Goal: Task Accomplishment & Management: Complete application form

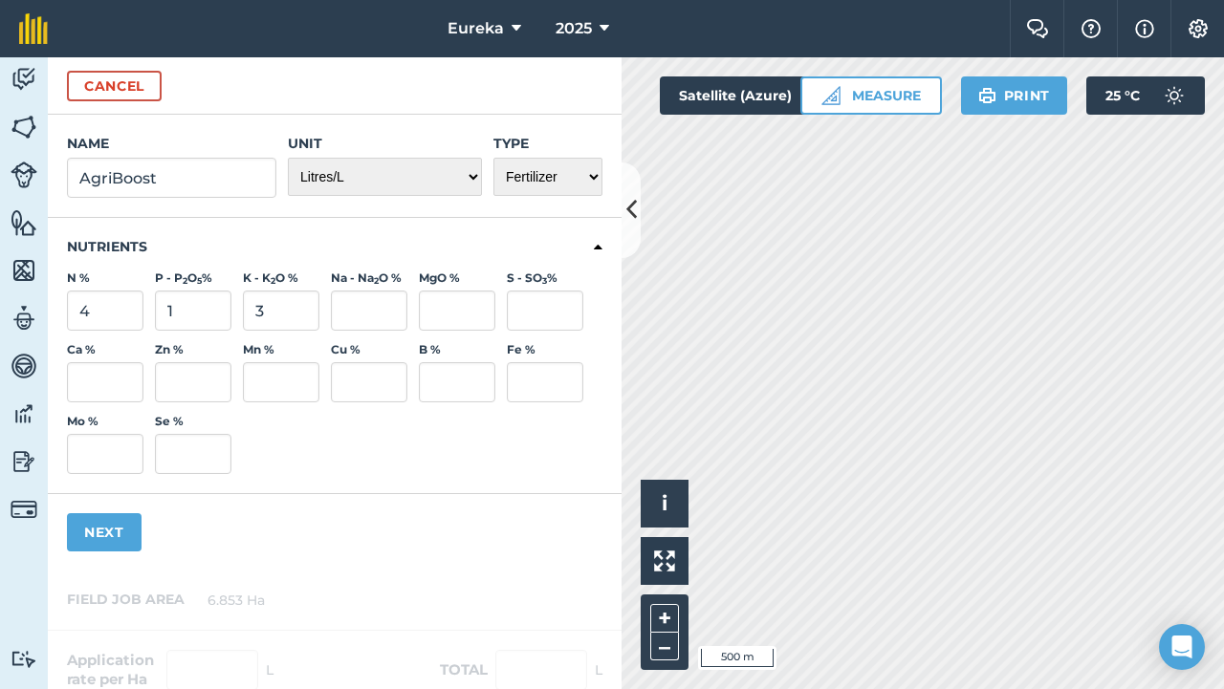
select select "LITRES"
select select "FERTILIZER"
click at [121, 308] on input "4" at bounding box center [105, 311] width 76 height 40
click at [594, 249] on icon at bounding box center [598, 247] width 9 height 17
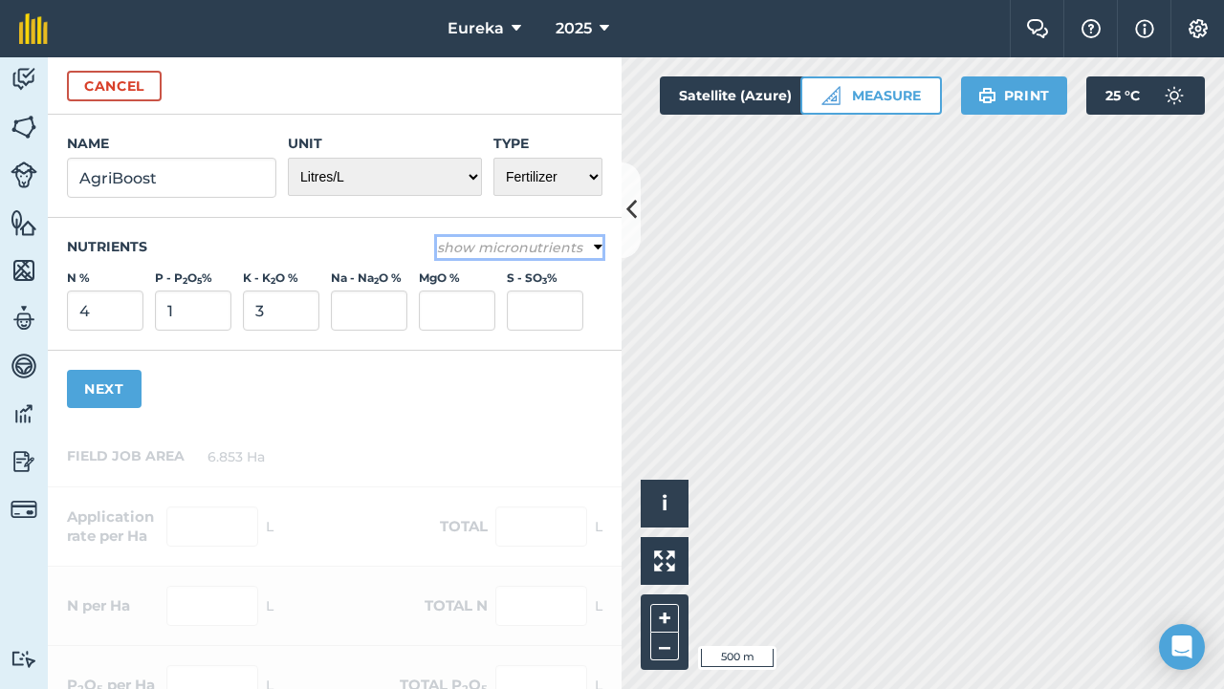
click at [594, 249] on icon at bounding box center [598, 247] width 9 height 17
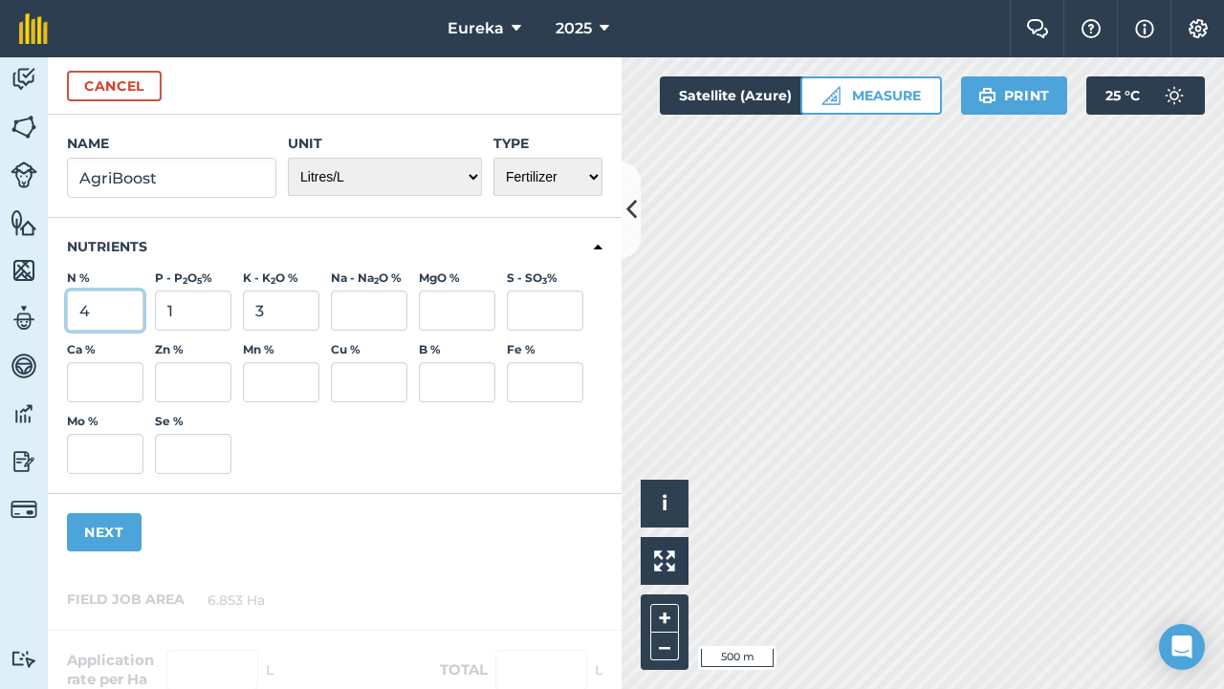
click at [106, 318] on input "4" at bounding box center [105, 311] width 76 height 40
type input "8.2"
click at [175, 314] on input "1" at bounding box center [193, 311] width 76 height 40
type input "2"
click at [283, 313] on input "3" at bounding box center [281, 311] width 76 height 40
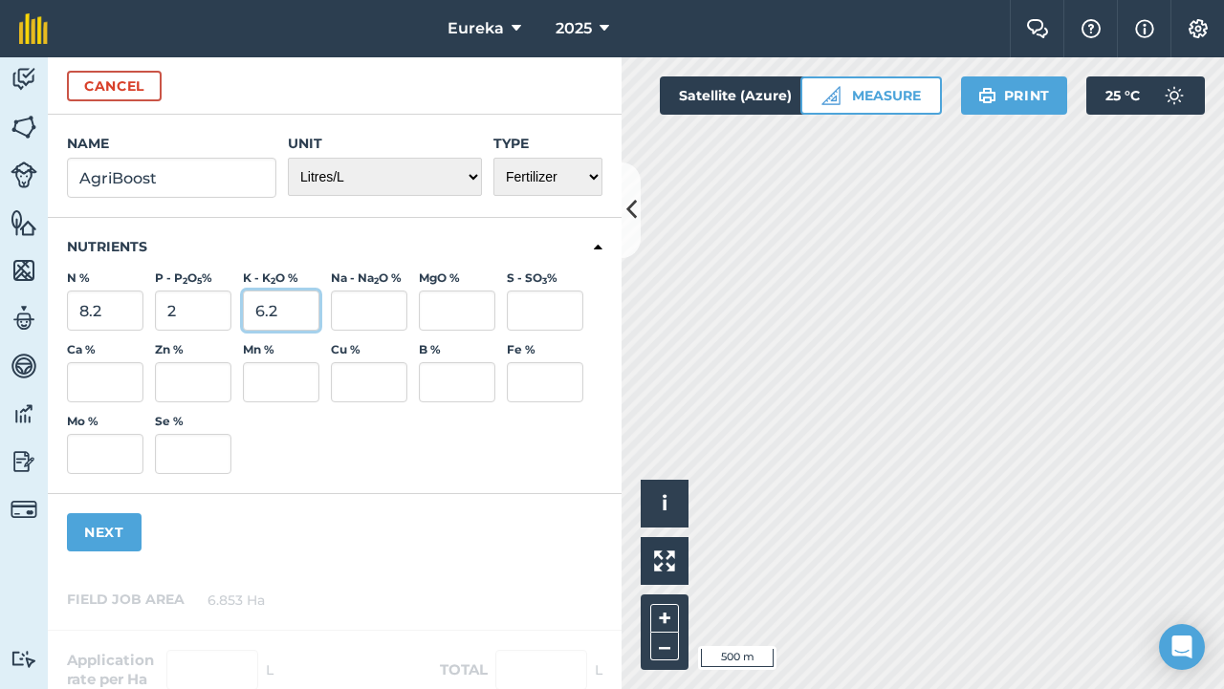
type input "6.2"
click at [381, 309] on input "Na - Na 2 O %" at bounding box center [369, 311] width 76 height 40
click at [120, 373] on input "Ca %" at bounding box center [105, 382] width 76 height 40
type input "4.3"
click at [432, 315] on input "MgO %" at bounding box center [457, 311] width 76 height 40
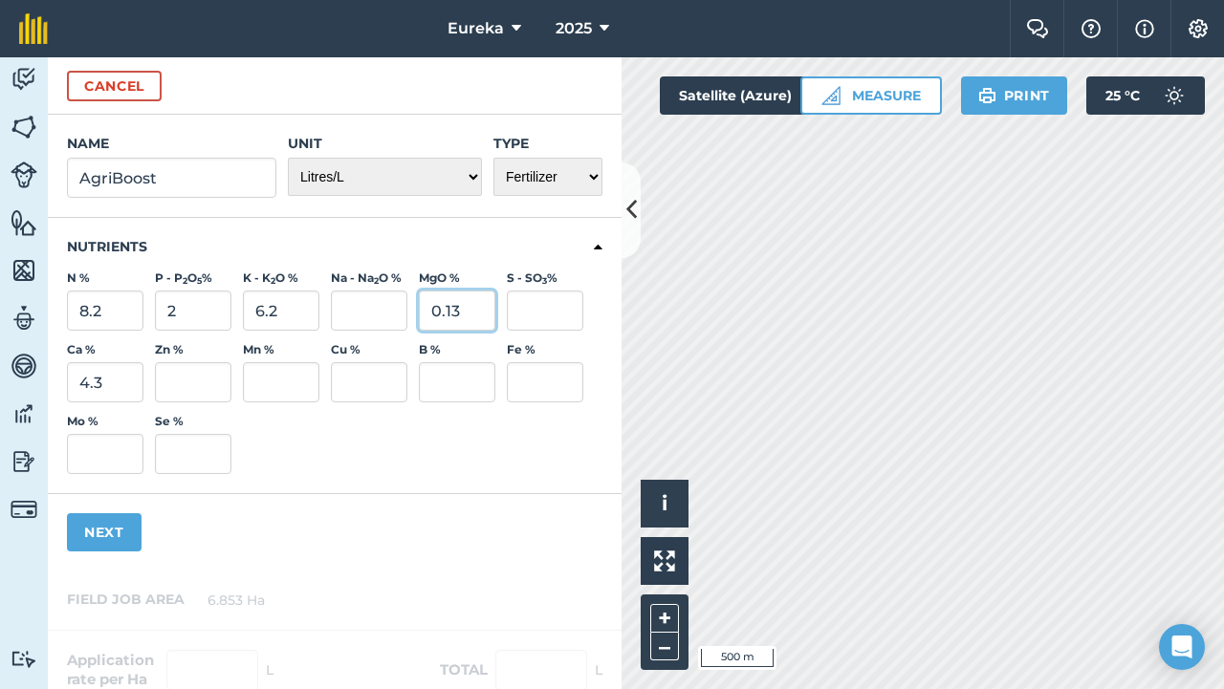
type input "0.13"
click at [554, 310] on input "S - SO 3 %" at bounding box center [545, 311] width 76 height 40
type input "2.64"
click at [546, 390] on input "Fe %" at bounding box center [545, 382] width 76 height 40
type input "0.22"
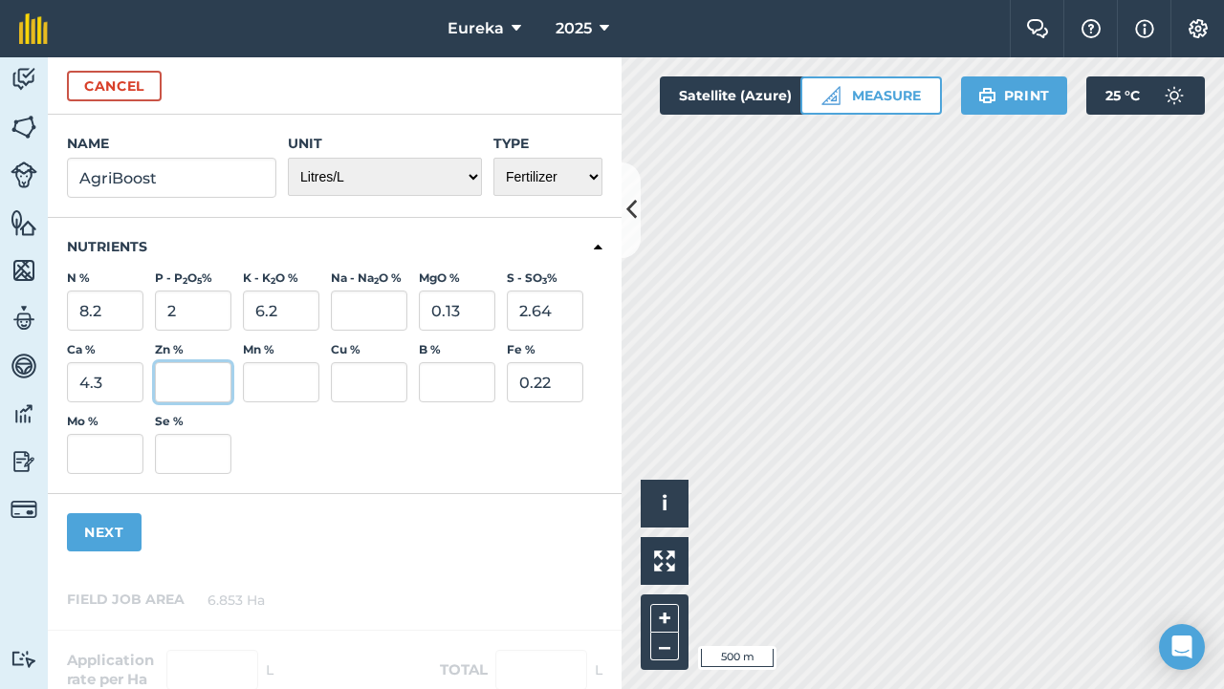
click at [221, 386] on input "Zn %" at bounding box center [193, 382] width 76 height 40
click at [280, 381] on input "Mn %" at bounding box center [281, 382] width 76 height 40
type input "0.025"
click at [377, 393] on input "Cu %" at bounding box center [369, 382] width 76 height 40
type input "0.011"
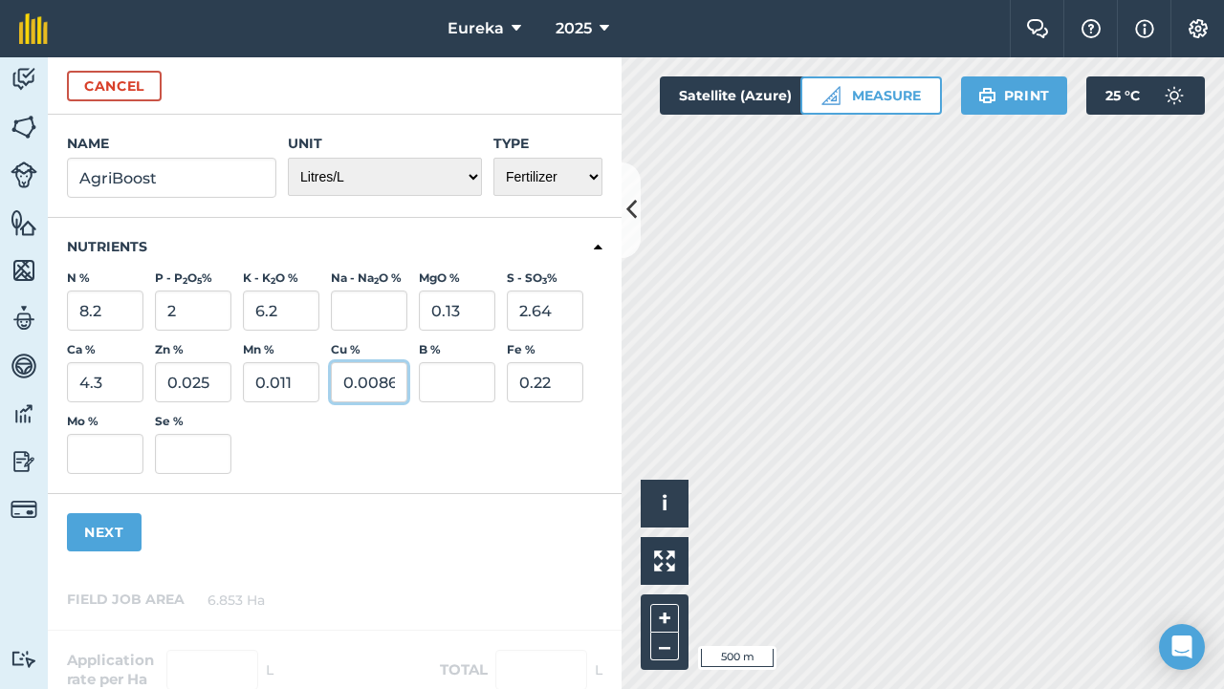
scroll to position [0, 1]
click at [84, 452] on input "Mo %" at bounding box center [105, 454] width 76 height 40
type input "0.009"
click at [111, 453] on input "0.004" at bounding box center [105, 454] width 76 height 40
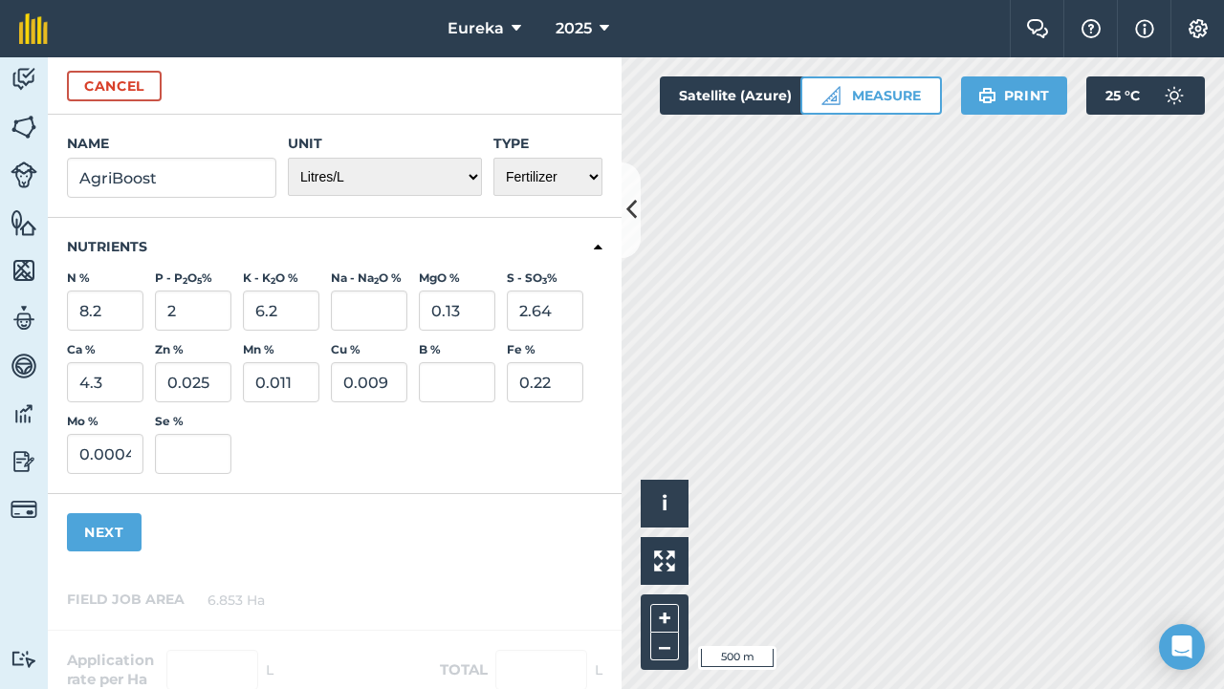
type input "0"
click at [264, 453] on div "Ca % 4.3 Zn % 0.025 Mn % 0.011 Cu % 0.009 B % Fe % 0.22 Mo % 0 Se %" at bounding box center [334, 408] width 535 height 132
click at [438, 370] on input "B %" at bounding box center [457, 382] width 76 height 40
type input "0.011"
click at [304, 381] on input "0.011" at bounding box center [281, 382] width 76 height 40
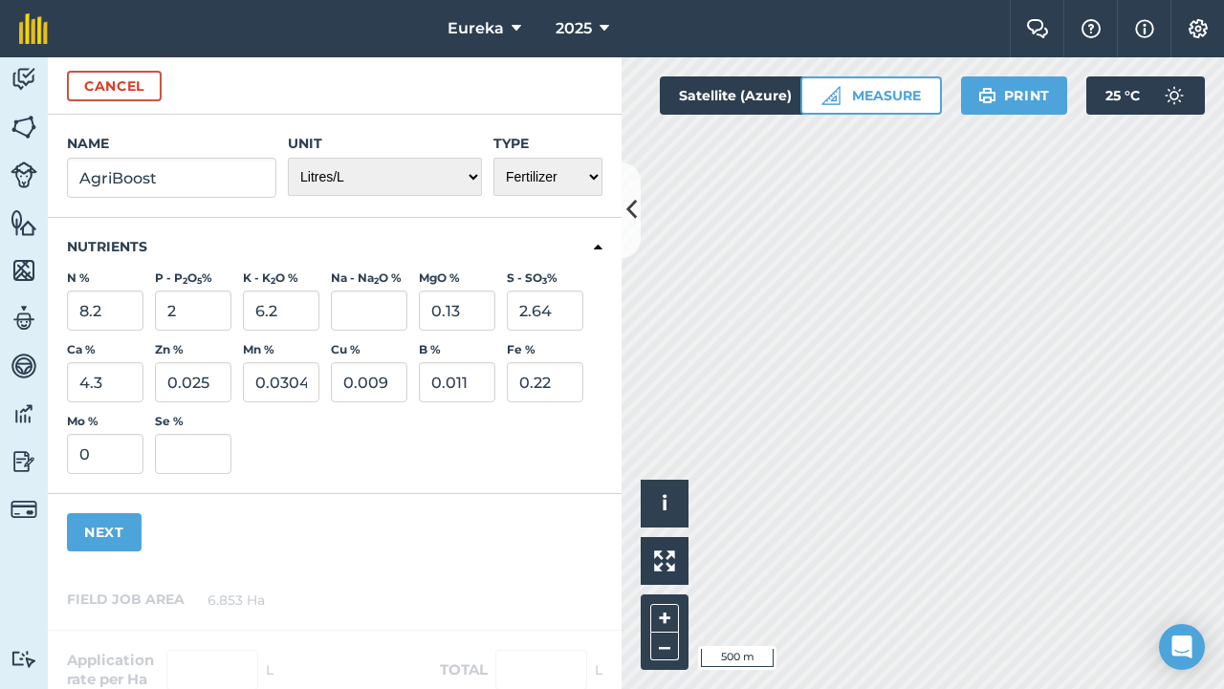
type input "0.03"
click at [295, 433] on div "Ca % 4.3 Zn % 0.025 Mn % 0.03 Cu % 0.009 B % 0.011 Fe % 0.22 Mo % 0 Se %" at bounding box center [334, 408] width 535 height 132
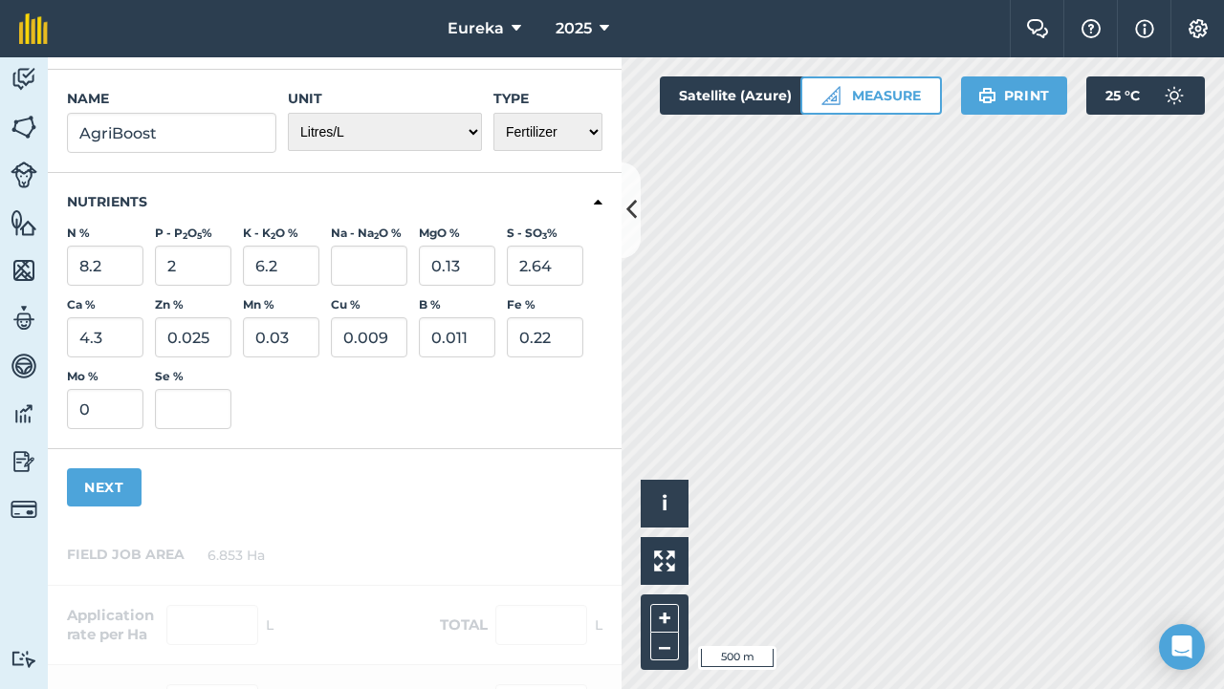
scroll to position [54, 0]
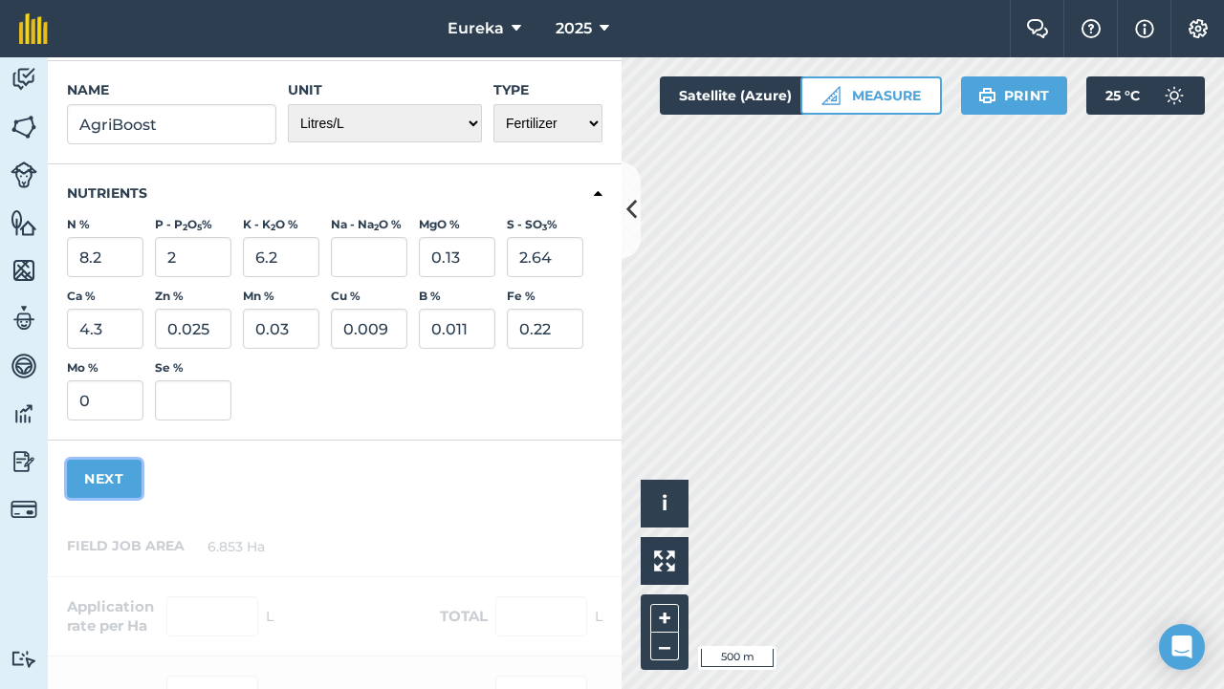
click at [114, 476] on button "Next" at bounding box center [104, 479] width 75 height 38
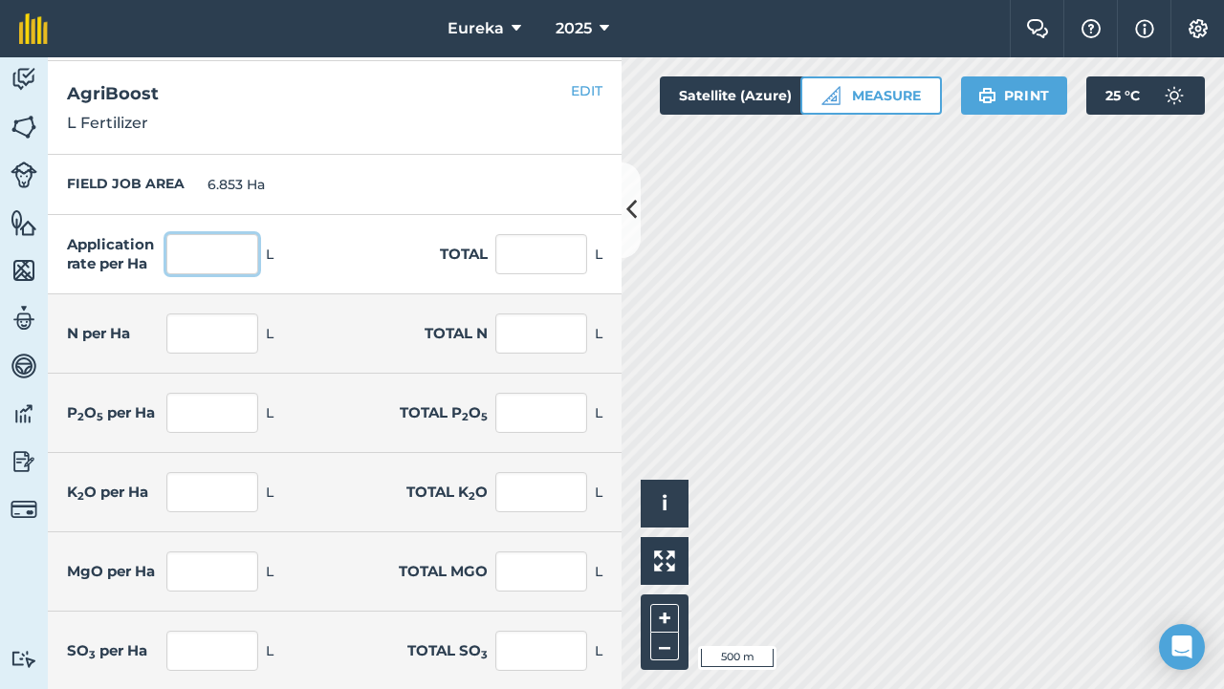
click at [196, 252] on input "text" at bounding box center [212, 254] width 92 height 40
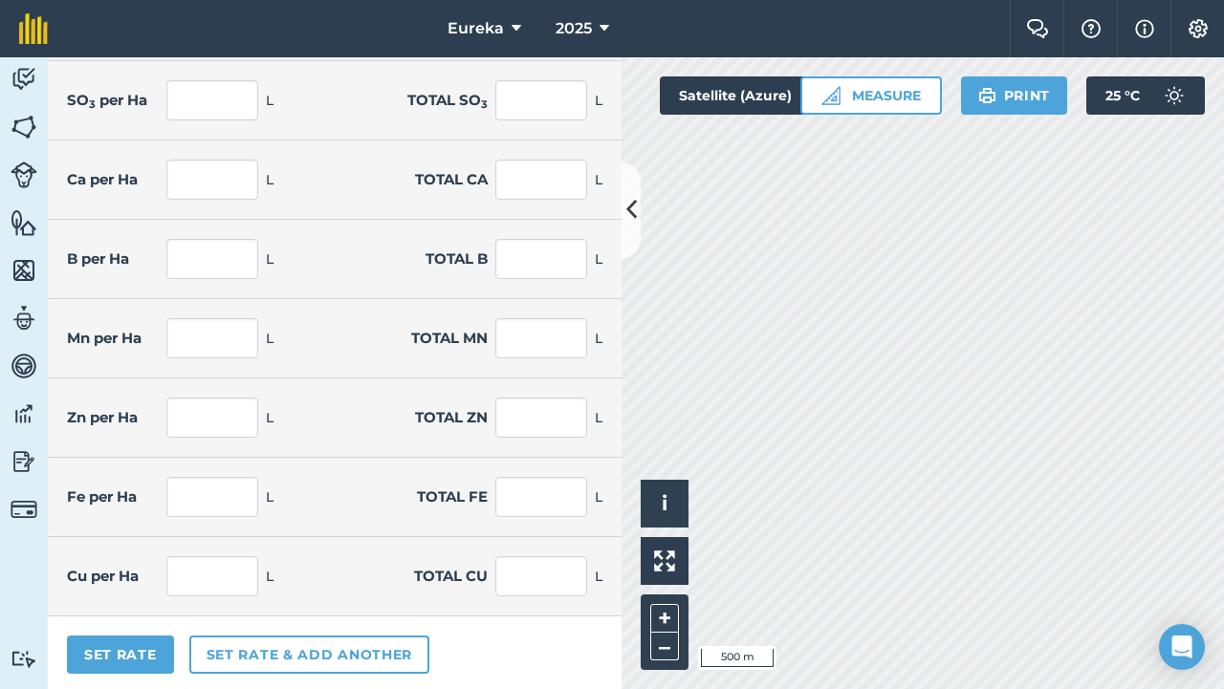
scroll to position [609, 0]
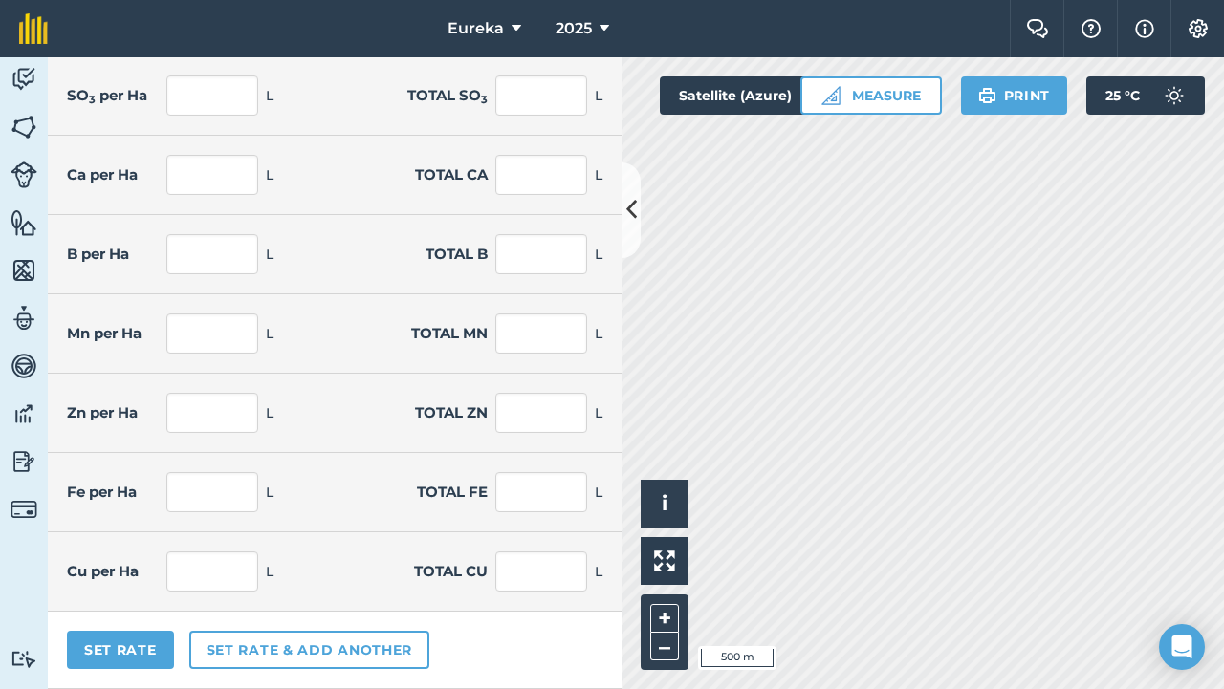
type input "25"
click at [127, 648] on button "Set Rate" at bounding box center [120, 650] width 107 height 38
type input "171.325"
type input "2.05"
type input "14.049"
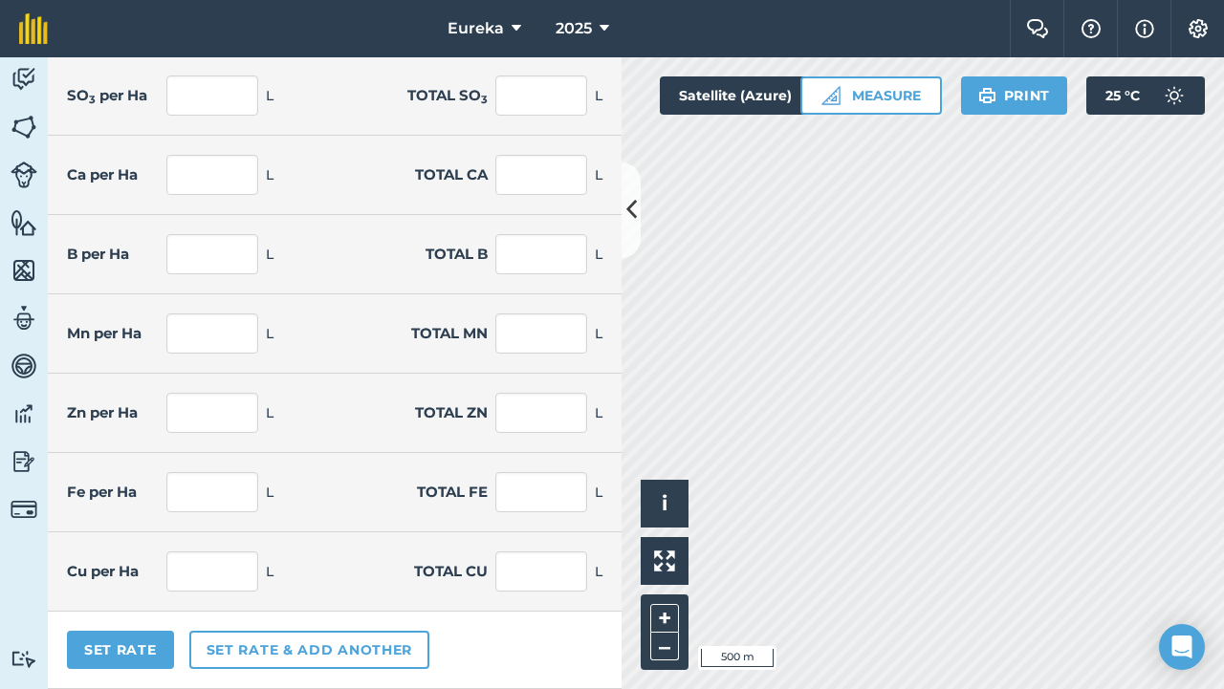
type input "0.5"
type input "3.427"
type input "1.55"
type input "10.622"
type input "1.075"
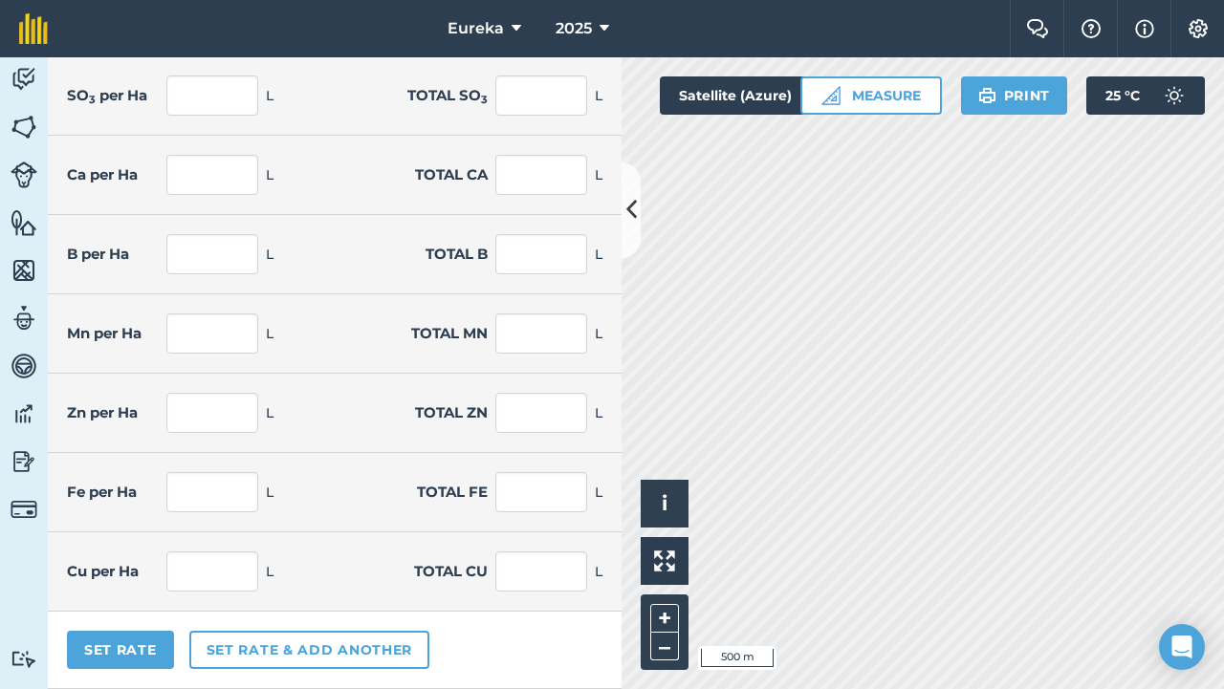
type input "7.367"
type input "0.033"
type input "0.223"
type input "0.66"
type input "4.523"
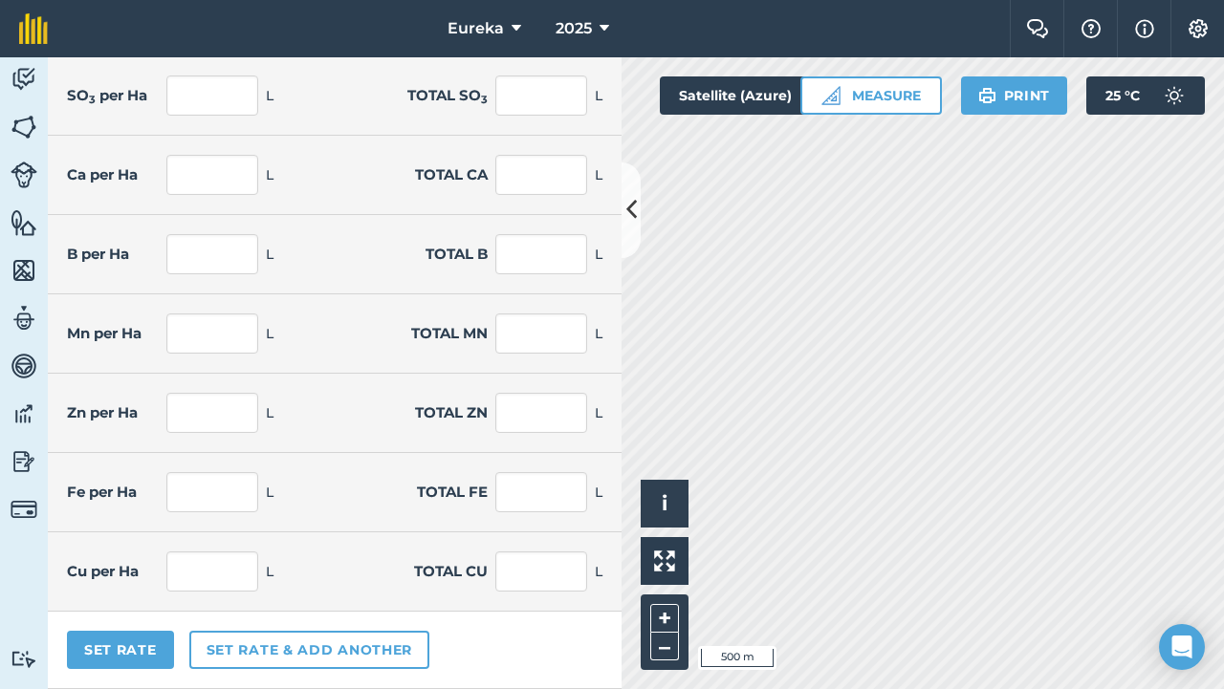
type input "0.055"
type input "0.377"
type input "0.006"
type input "0.043"
type input "0.008"
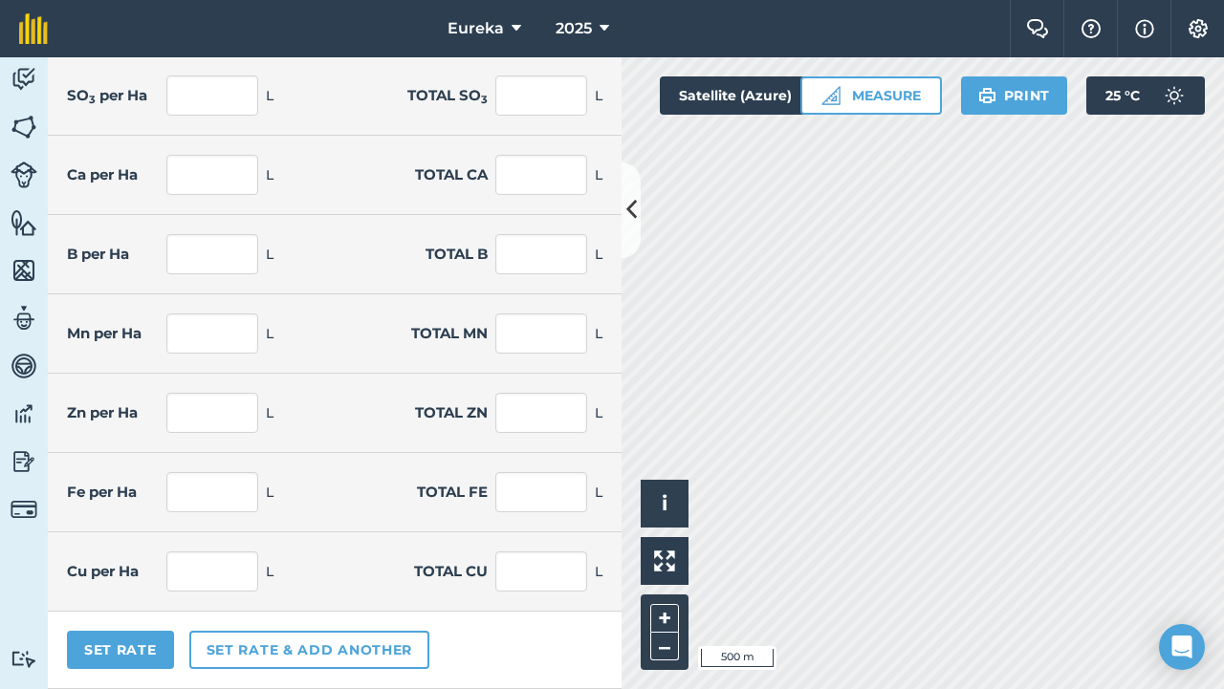
type input "0.051"
type input "0.002"
type input "0.015"
type input "0.003"
type input "0.019"
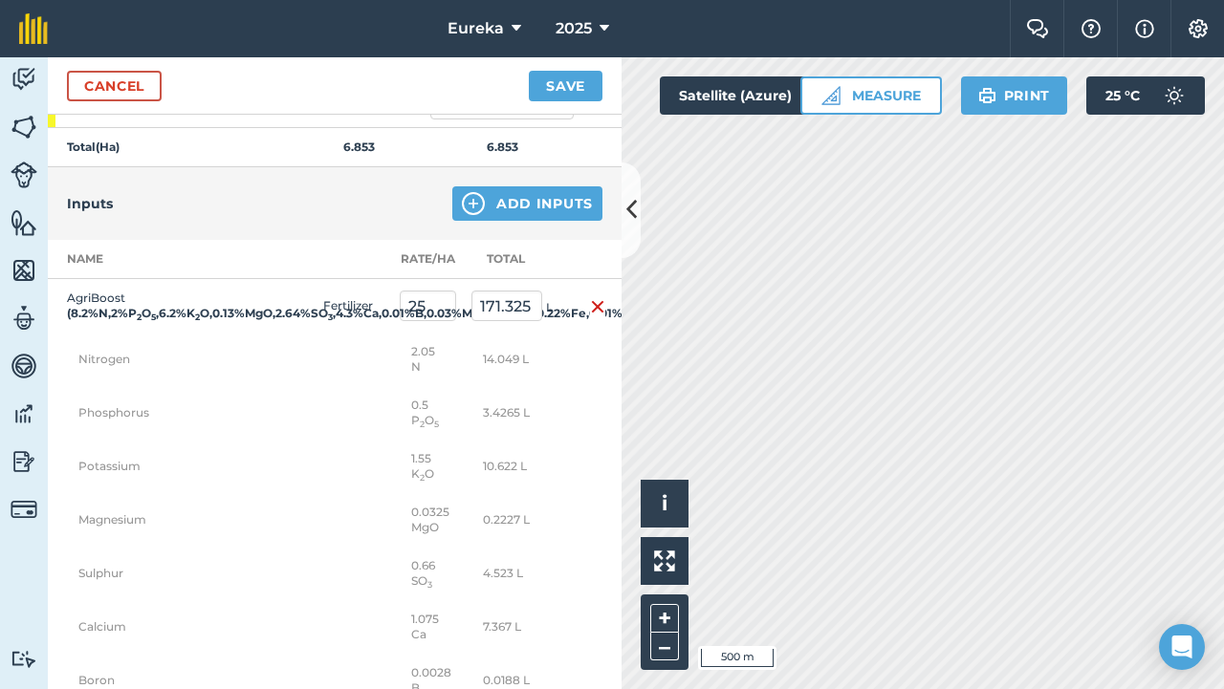
scroll to position [15, 0]
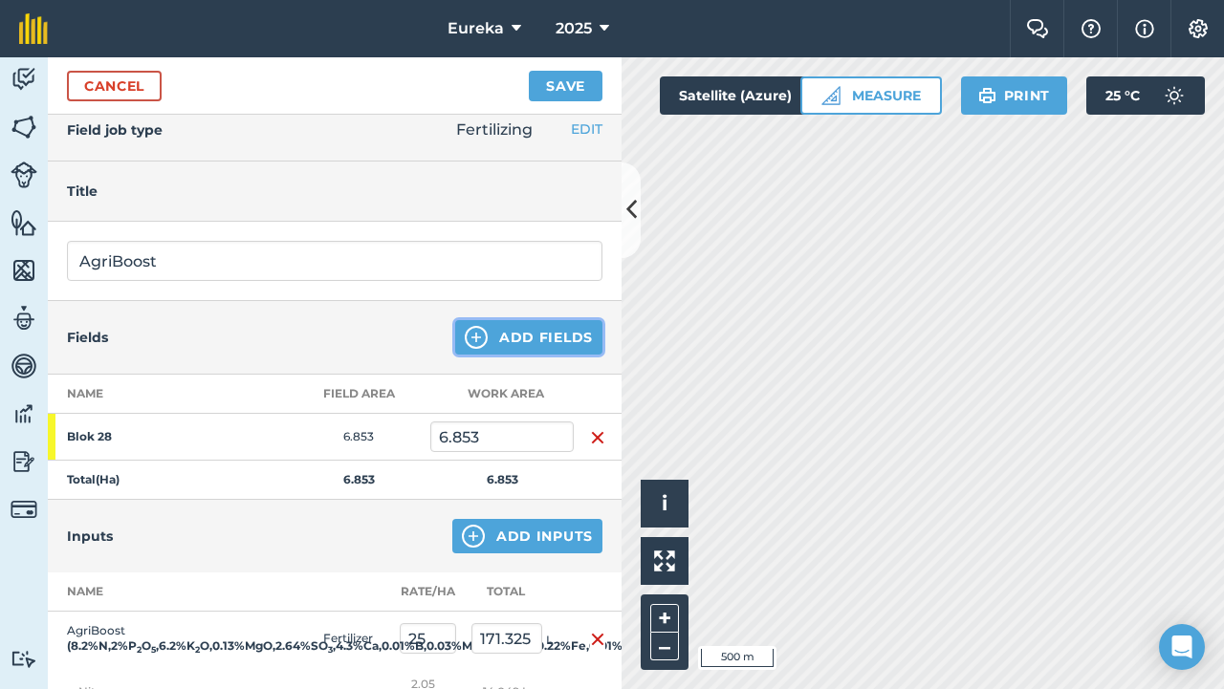
click at [543, 330] on button "Add Fields" at bounding box center [528, 337] width 147 height 34
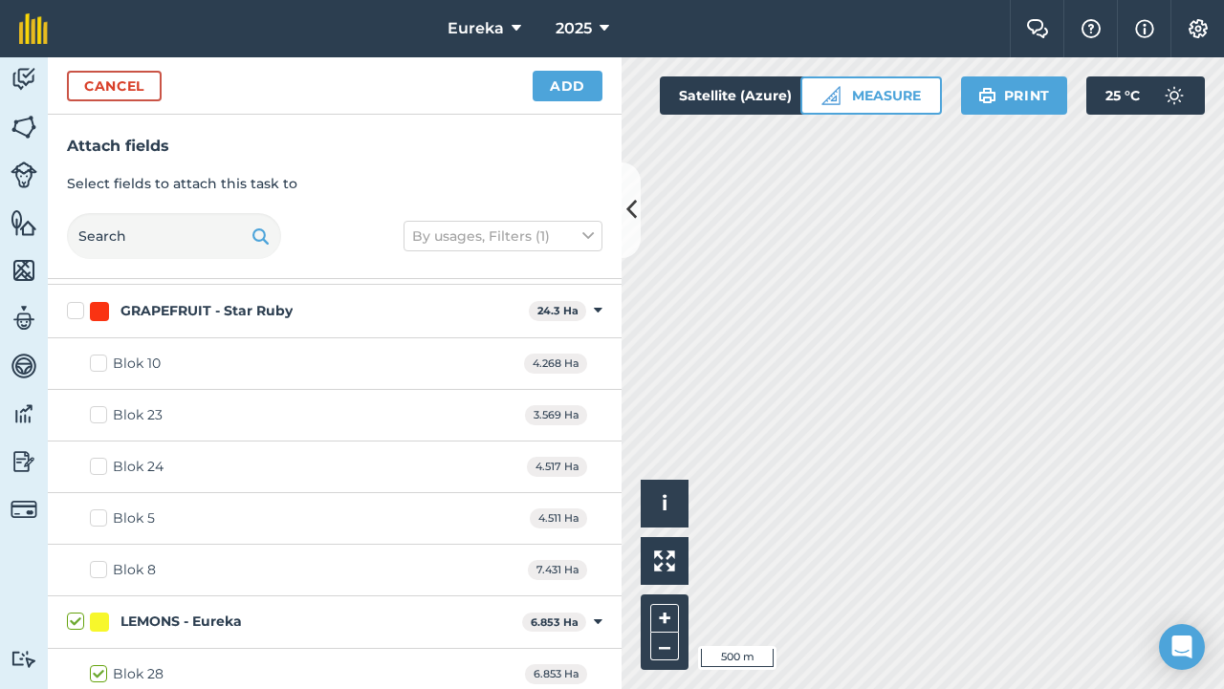
scroll to position [103, 0]
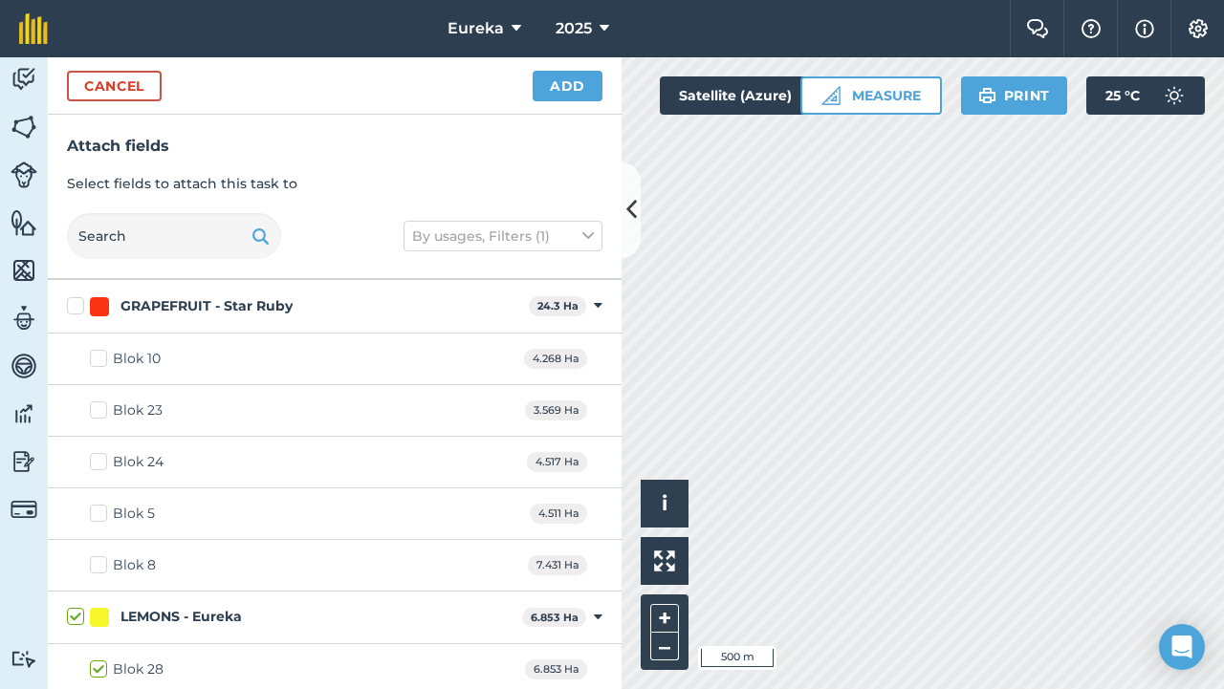
click at [103, 357] on label "Blok 10" at bounding box center [125, 359] width 71 height 20
click at [102, 357] on input "Blok 10" at bounding box center [96, 355] width 12 height 12
checkbox input "true"
click at [96, 514] on label "Blok 5" at bounding box center [122, 514] width 65 height 20
click at [96, 514] on input "Blok 5" at bounding box center [96, 510] width 12 height 12
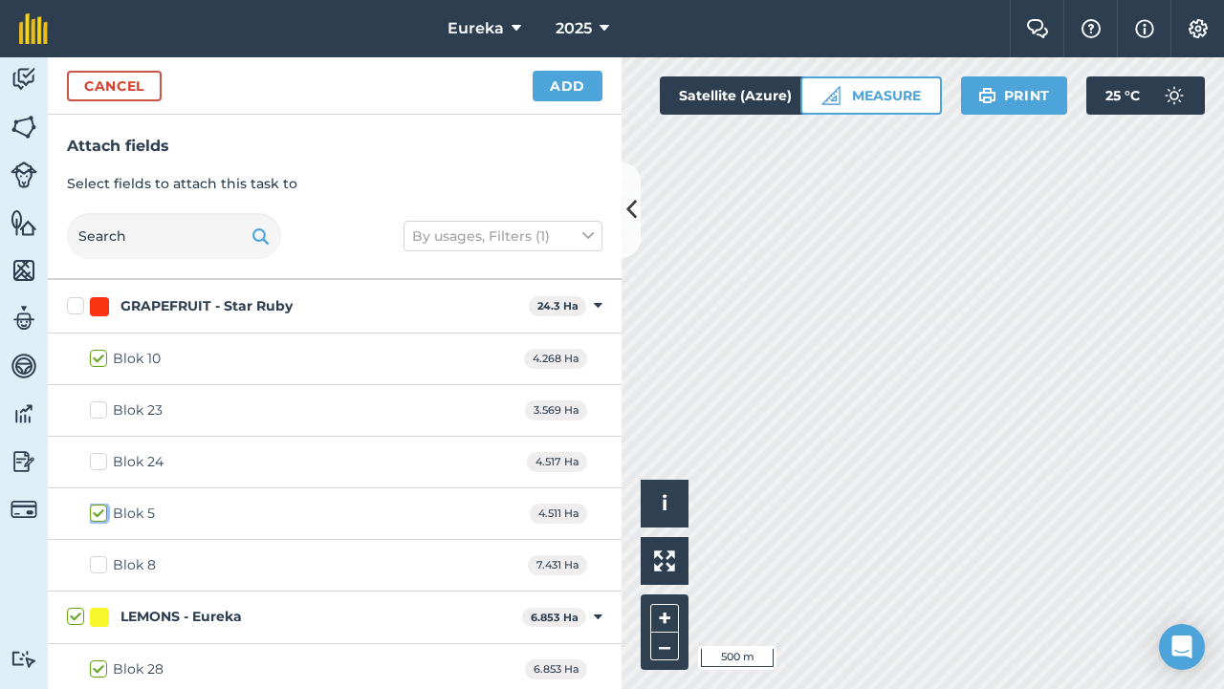
checkbox input "true"
click at [97, 564] on label "Blok 8" at bounding box center [123, 566] width 66 height 20
click at [97, 564] on input "Blok 8" at bounding box center [96, 562] width 12 height 12
checkbox input "true"
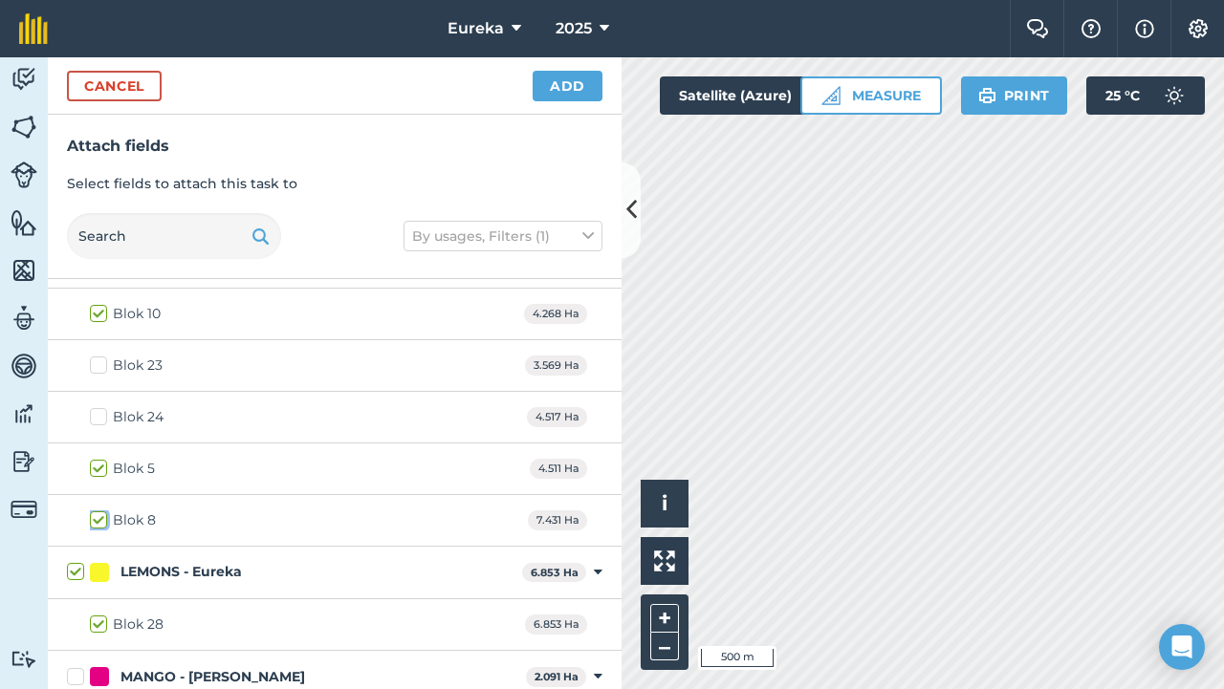
scroll to position [149, 0]
click at [567, 76] on button "Add" at bounding box center [568, 86] width 70 height 31
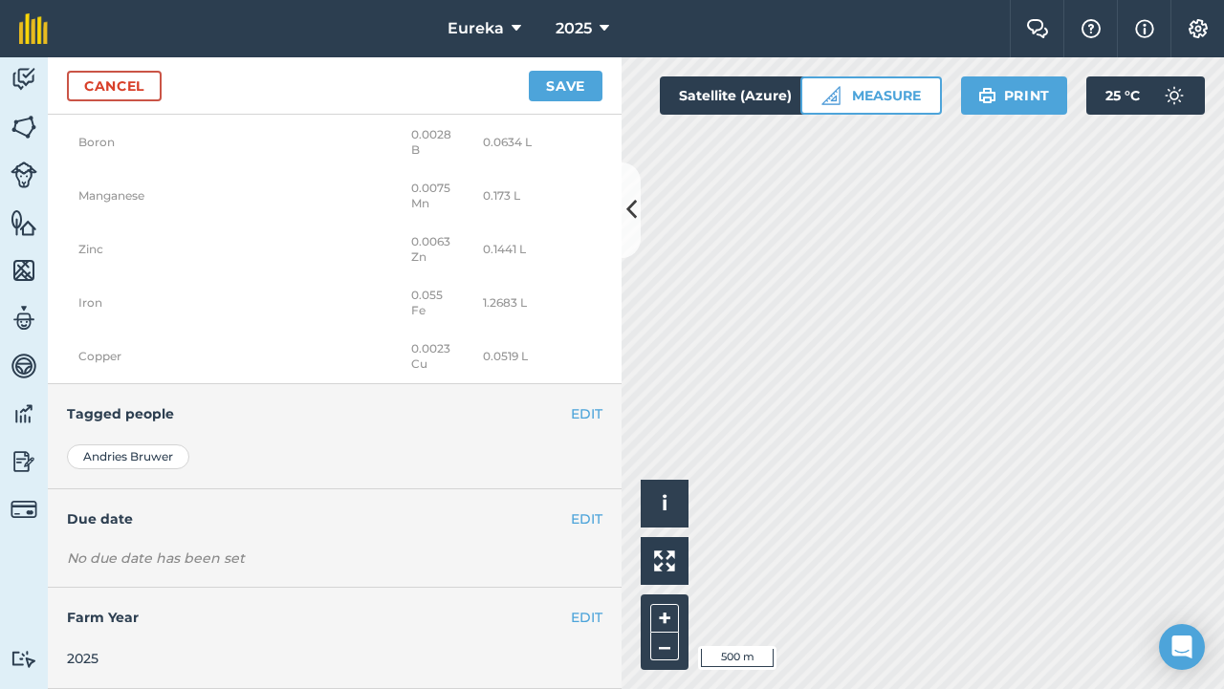
scroll to position [1073, 0]
click at [563, 95] on button "Save" at bounding box center [566, 86] width 74 height 31
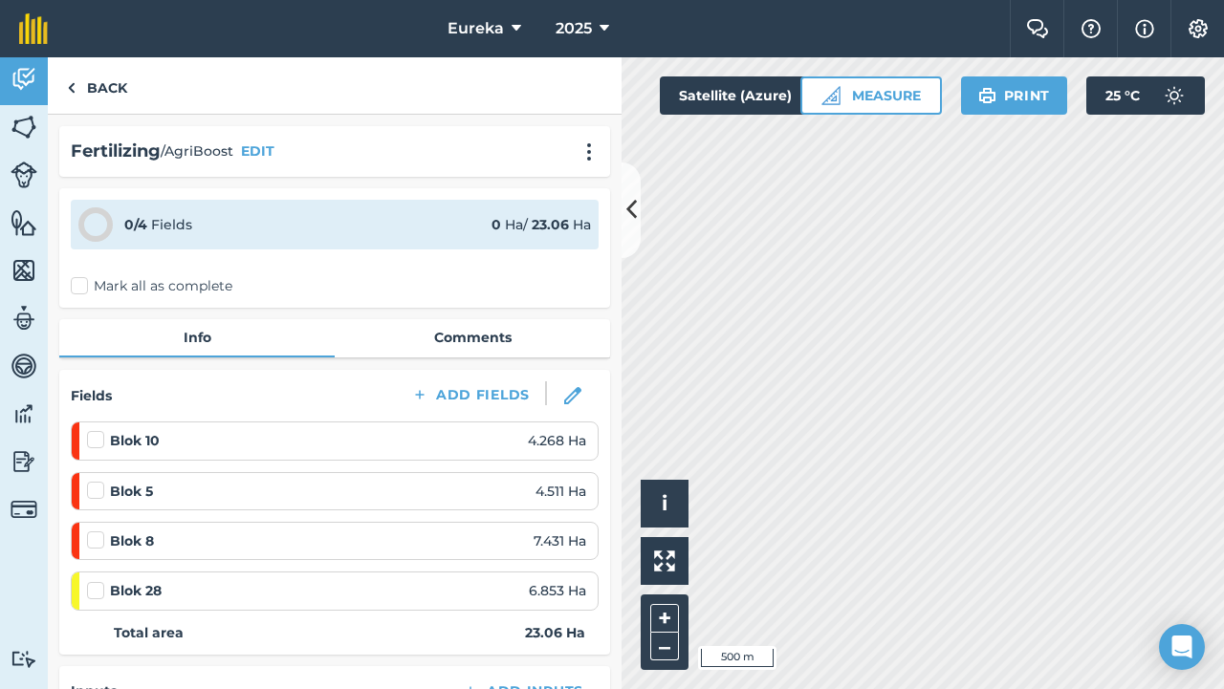
click at [81, 282] on label "Mark all as complete" at bounding box center [152, 286] width 162 height 20
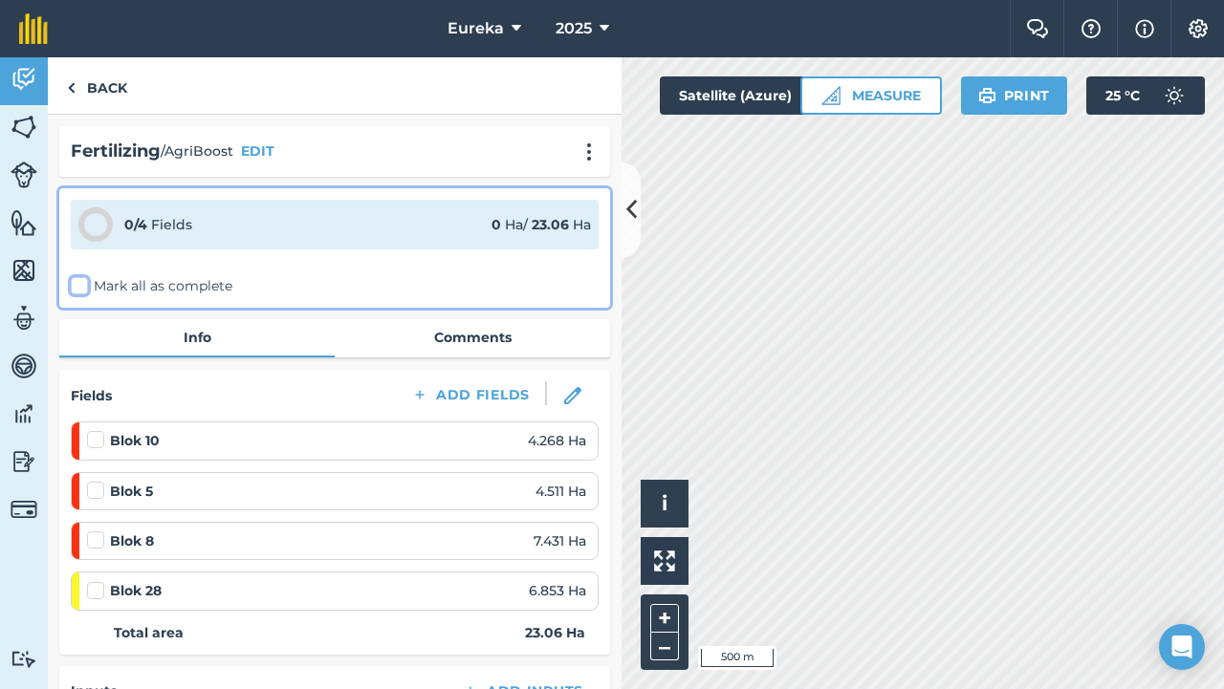
click at [81, 282] on input "Mark all as complete" at bounding box center [77, 282] width 12 height 12
checkbox input "false"
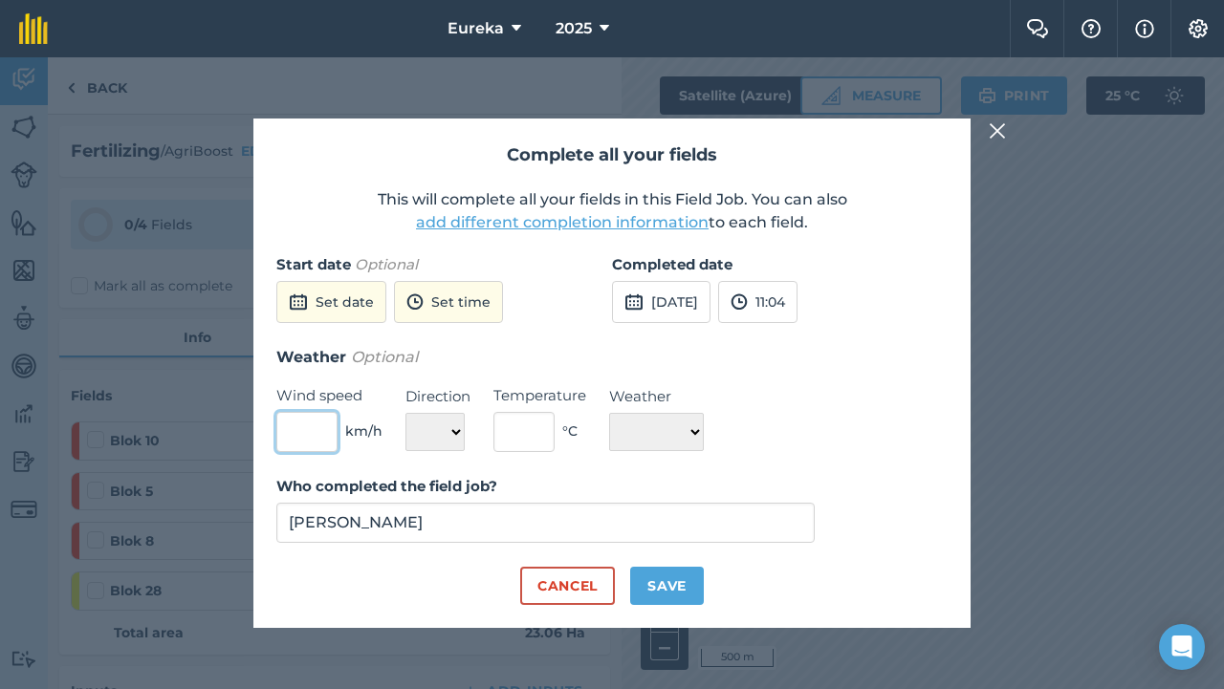
click at [296, 441] on input "text" at bounding box center [306, 432] width 61 height 40
type input "5"
click at [441, 422] on select "N NE E SE S SW W NW" at bounding box center [434, 432] width 59 height 38
select select "SE"
click at [533, 429] on input "text" at bounding box center [523, 432] width 61 height 40
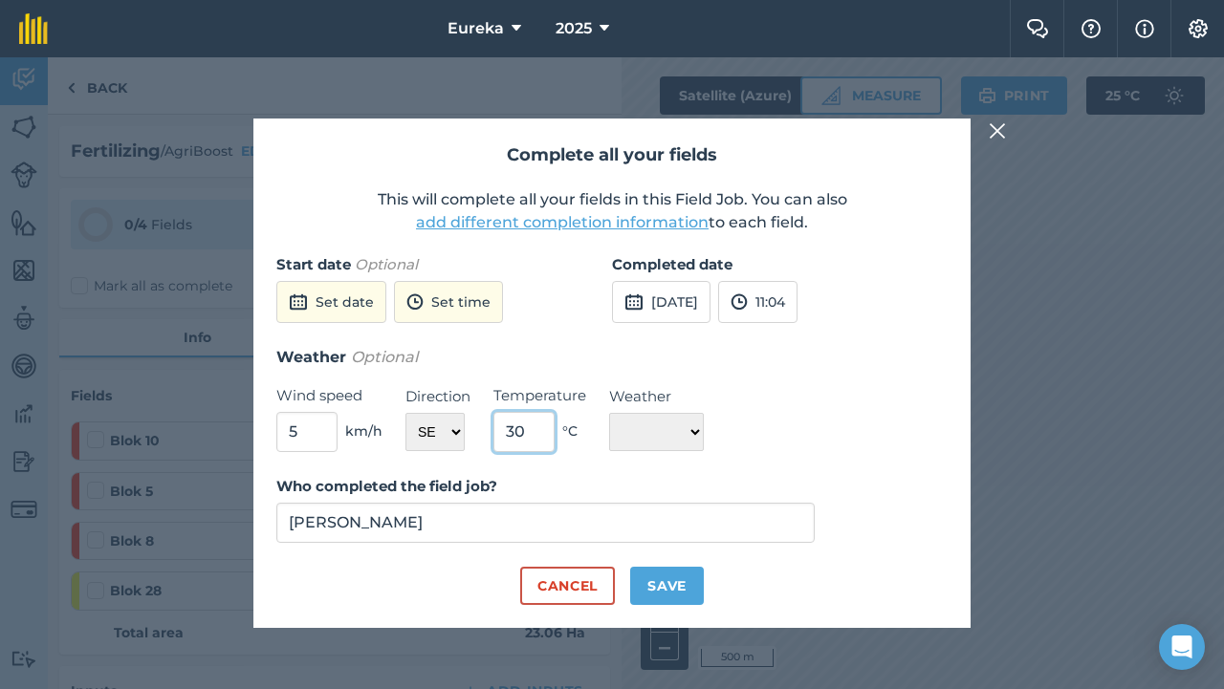
type input "30"
click at [675, 428] on select "☀️ Sunny 🌧 Rainy ⛅️ Cloudy 🌨 Snow ❄️ Icy" at bounding box center [656, 432] width 95 height 38
select select "Sunny"
click at [681, 586] on button "Save" at bounding box center [667, 586] width 74 height 38
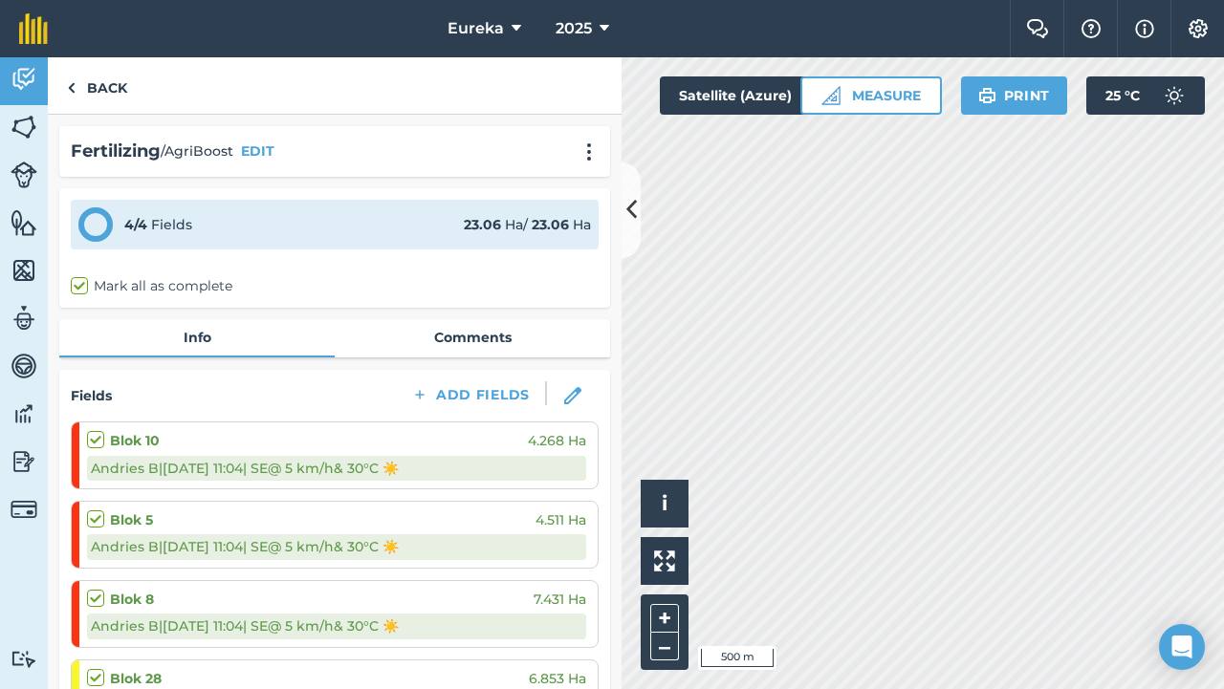
checkbox input "true"
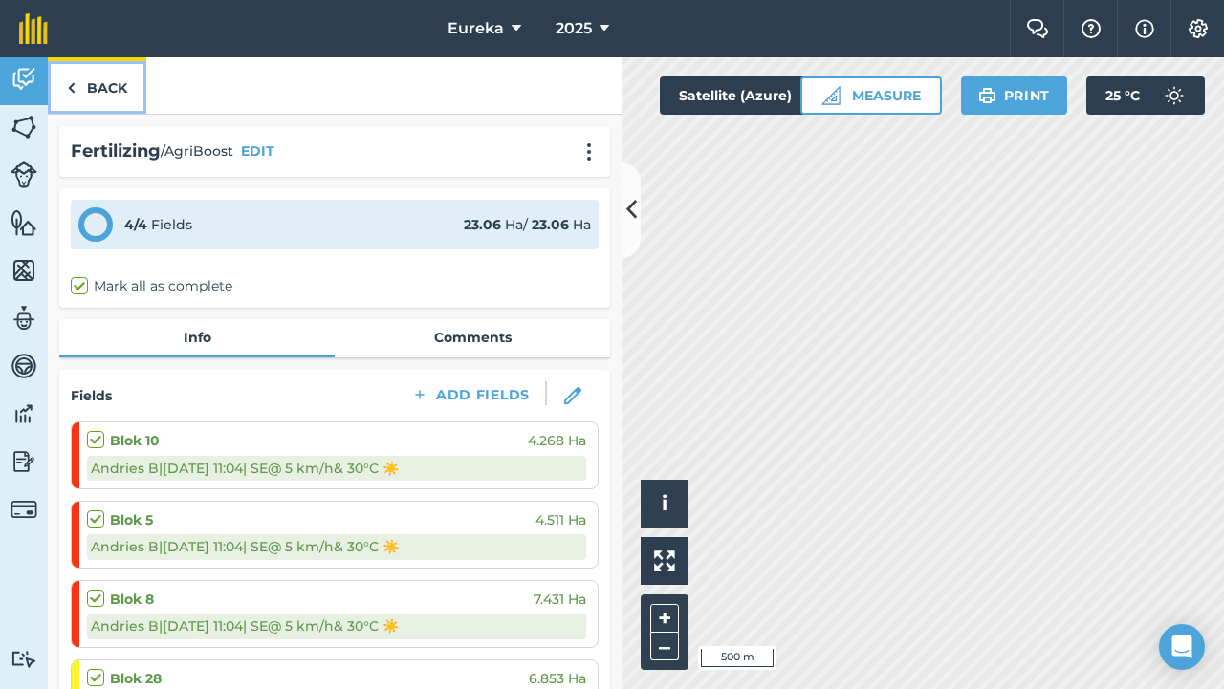
click at [83, 88] on link "Back" at bounding box center [97, 85] width 98 height 56
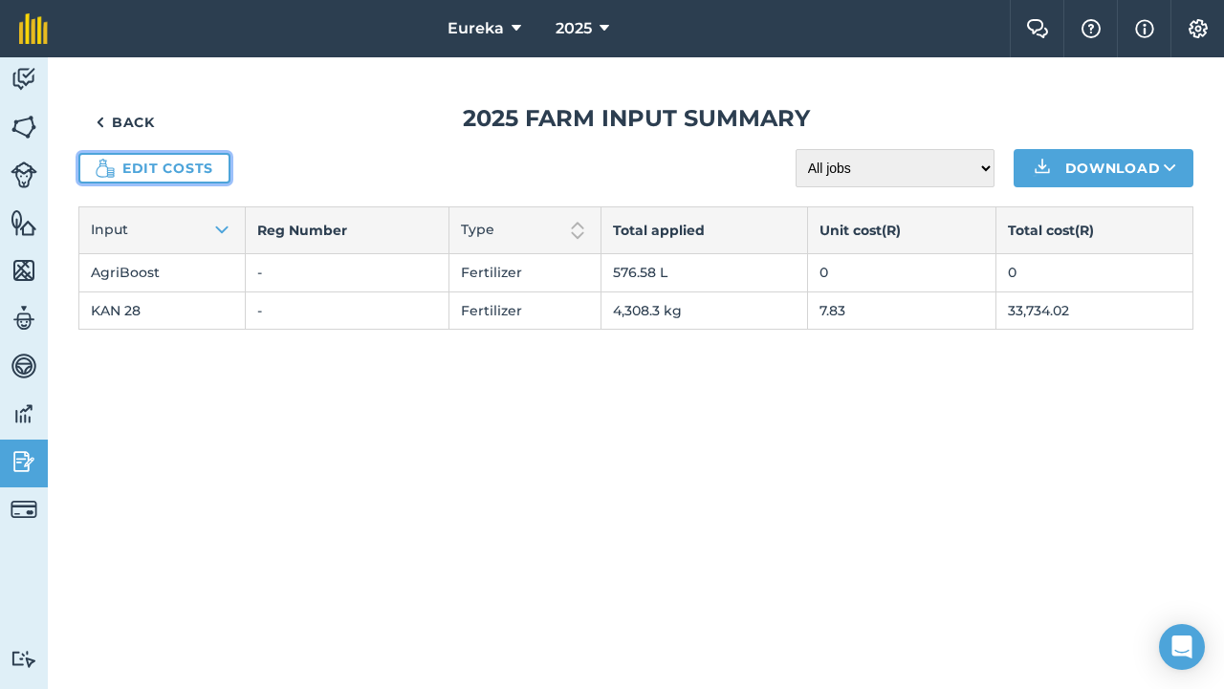
click at [145, 173] on link "Edit costs" at bounding box center [154, 168] width 152 height 31
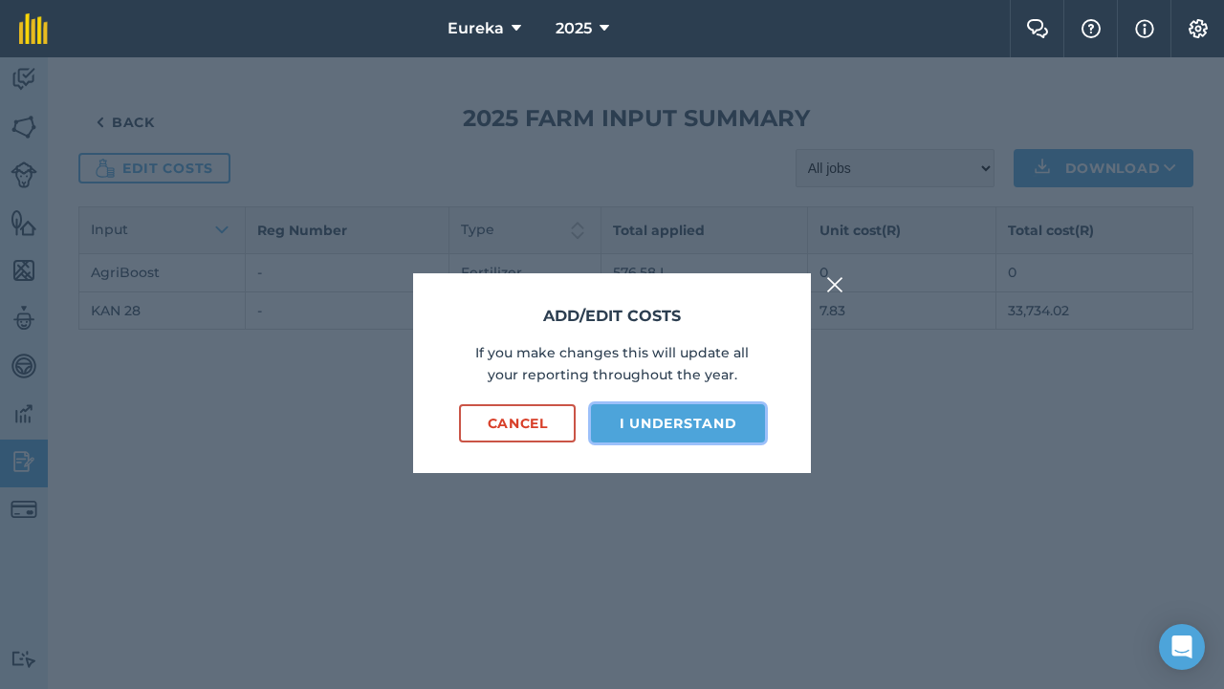
click at [668, 423] on button "I understand" at bounding box center [678, 423] width 174 height 38
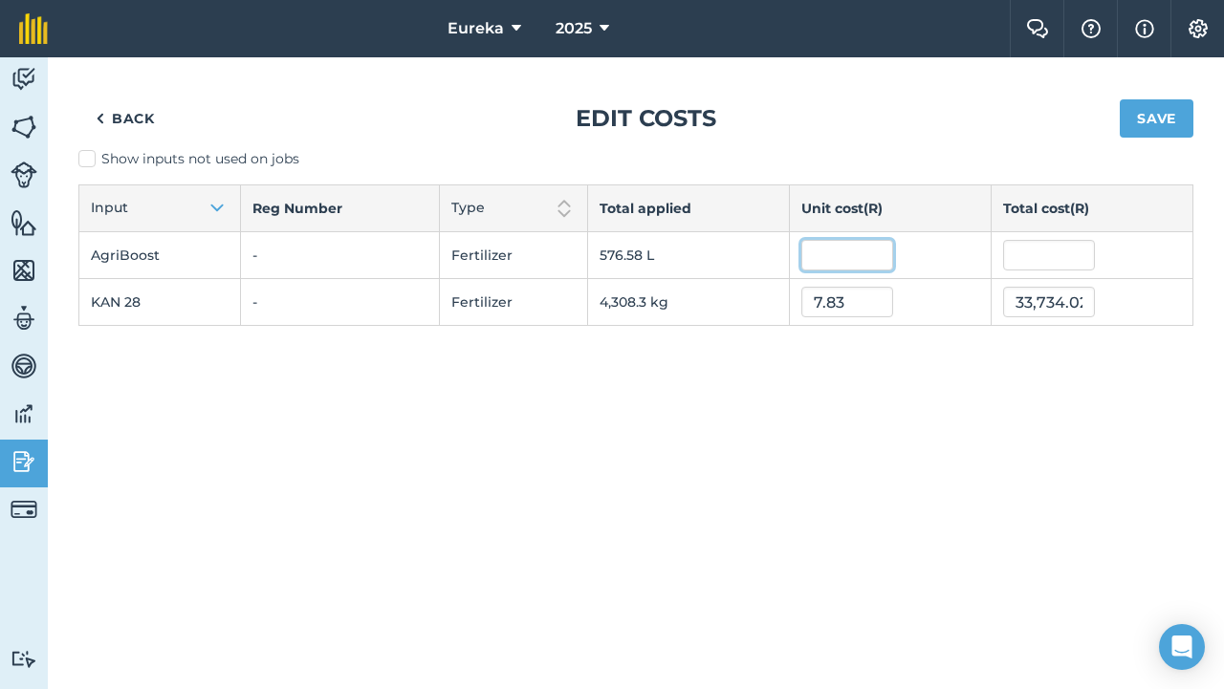
click at [858, 260] on input "text" at bounding box center [847, 255] width 92 height 31
type input "36"
type input "20,756.7"
click at [1139, 115] on button "Save" at bounding box center [1157, 118] width 74 height 38
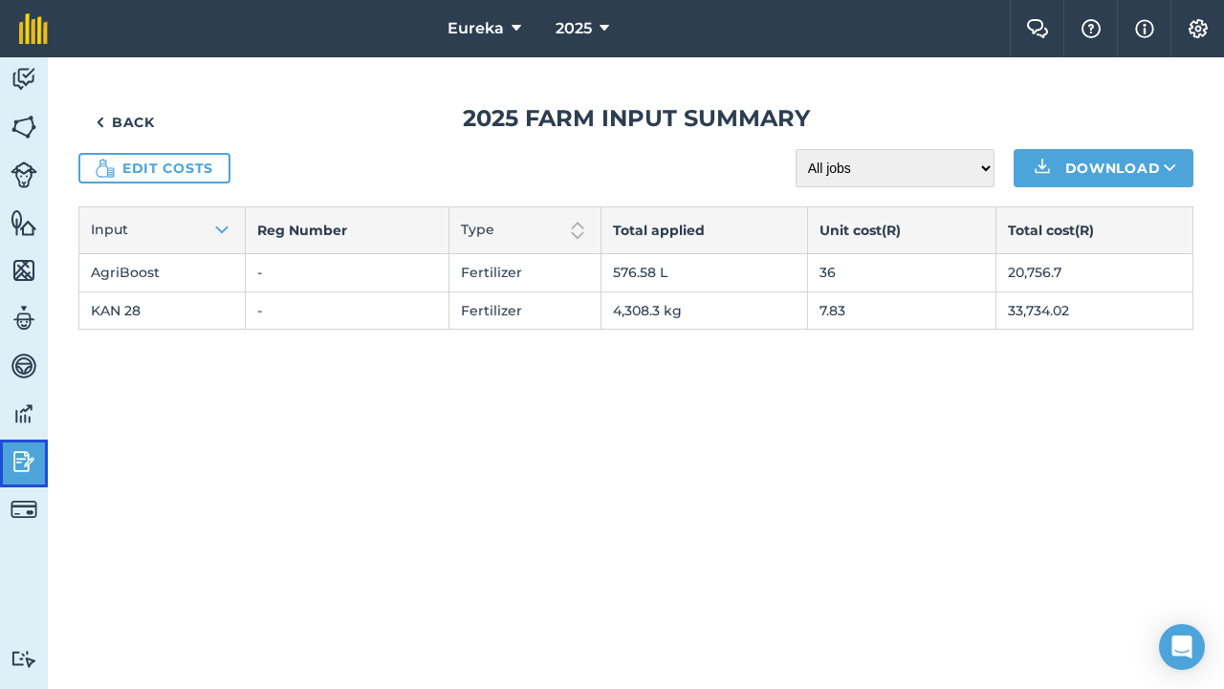
click at [14, 443] on link "Reporting" at bounding box center [24, 464] width 48 height 48
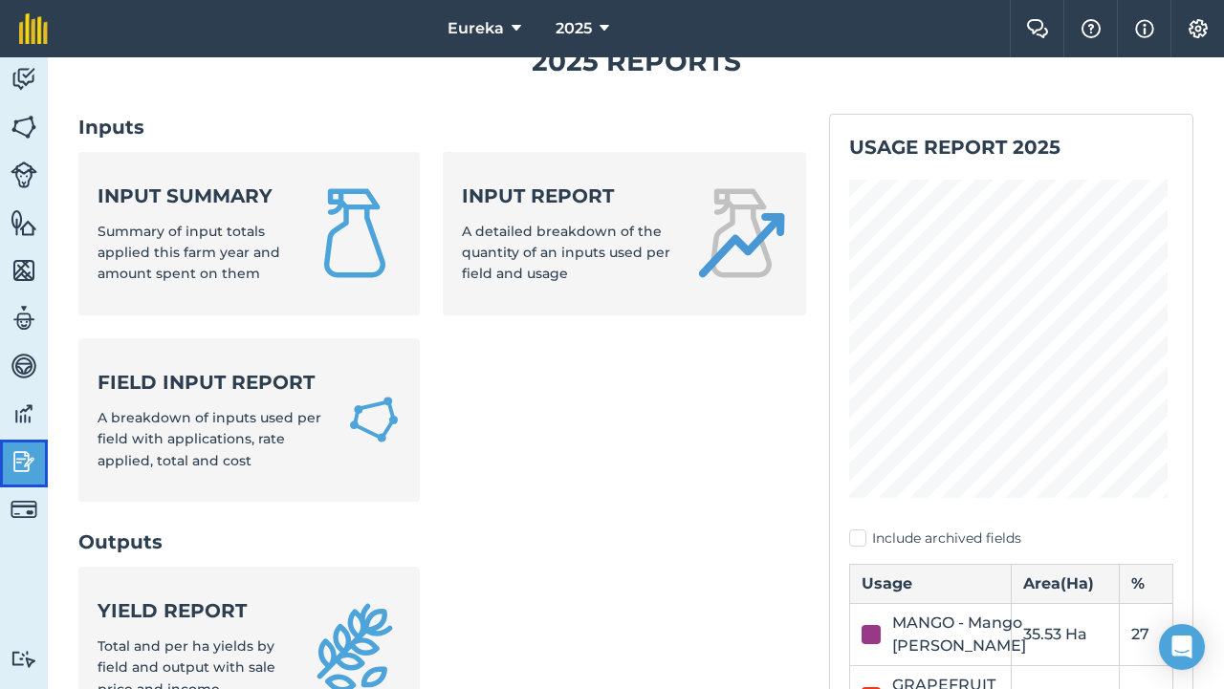
scroll to position [92, 0]
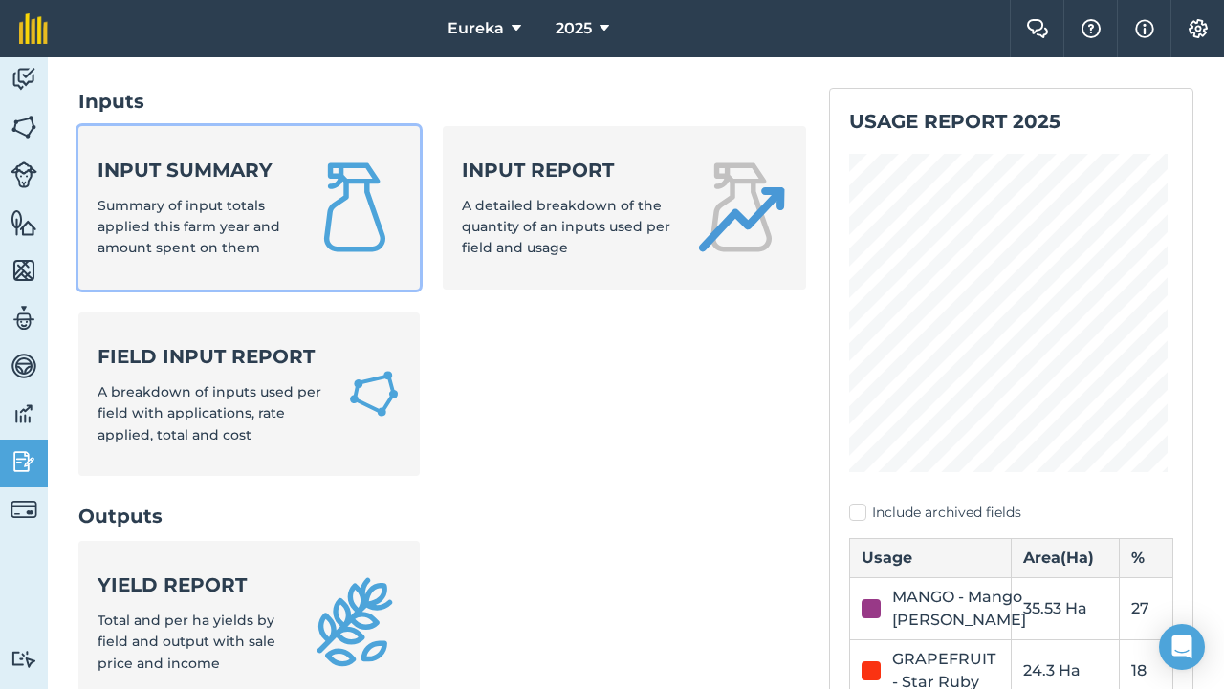
click at [248, 211] on span "Summary of input totals applied this farm year and amount spent on them" at bounding box center [189, 227] width 183 height 60
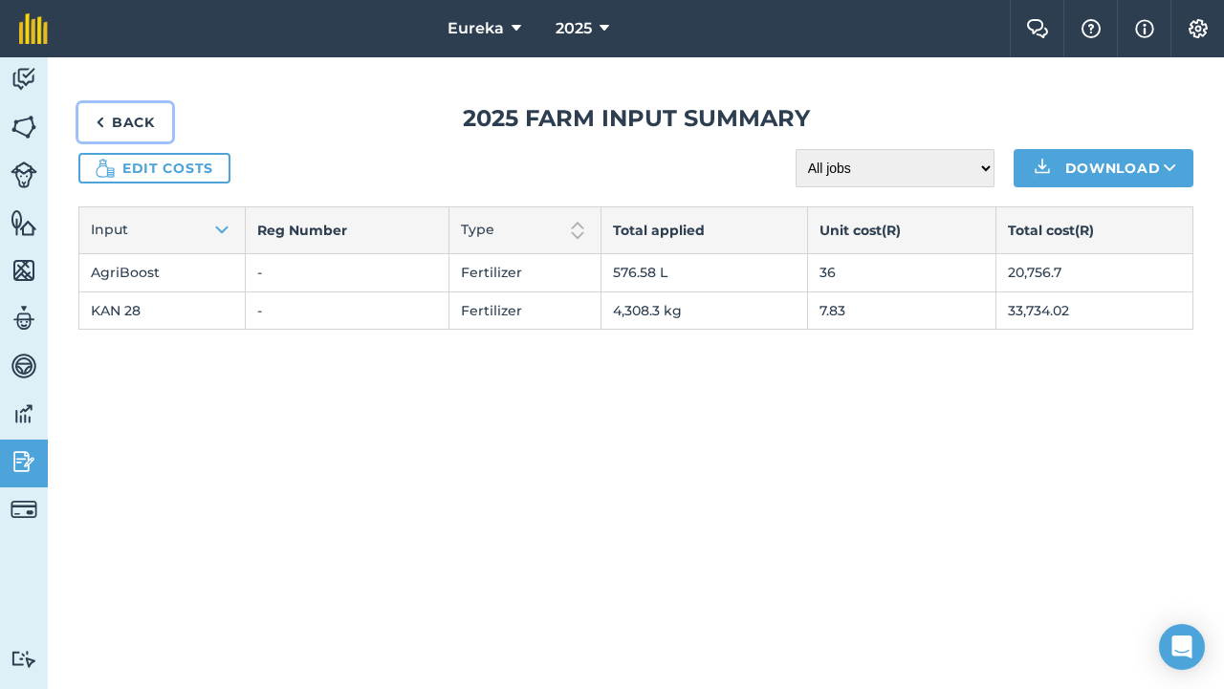
click at [113, 125] on link "Back" at bounding box center [125, 122] width 94 height 38
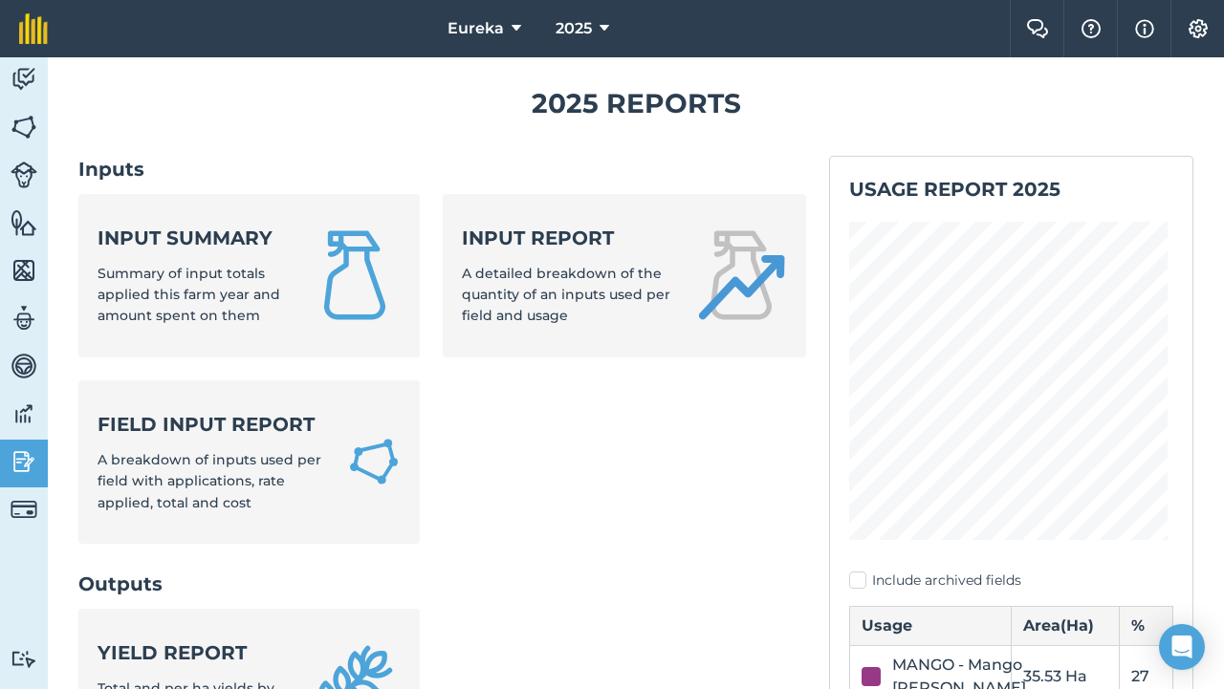
scroll to position [31, 0]
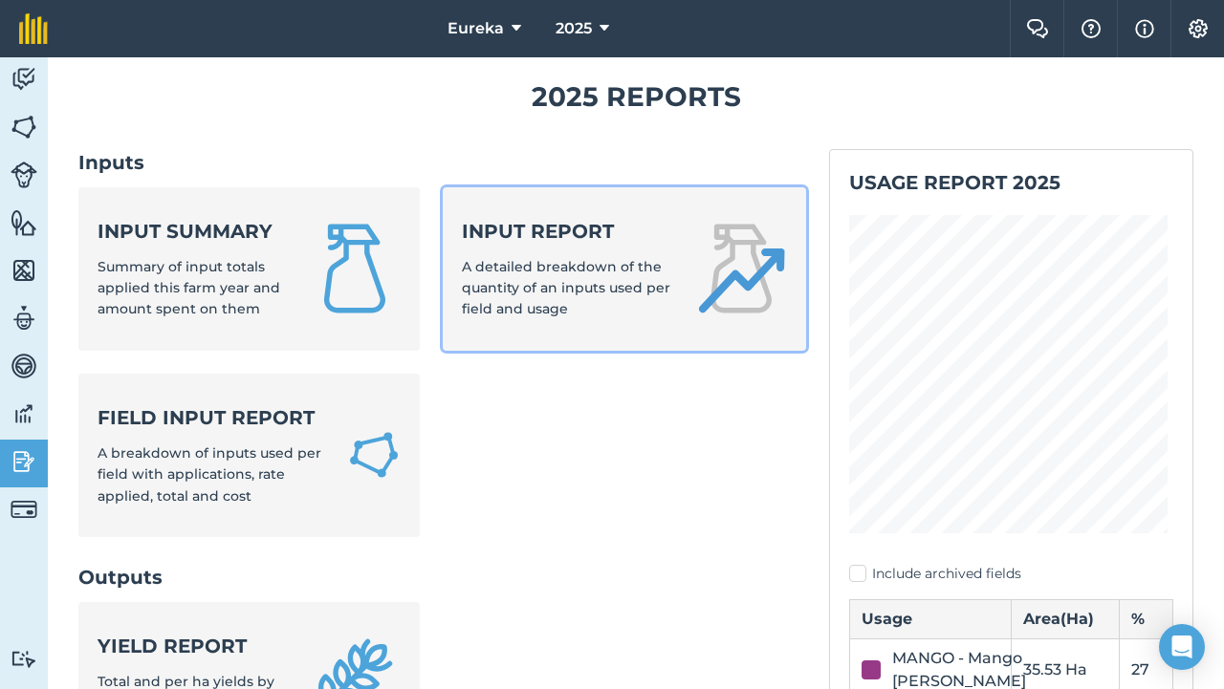
click at [557, 268] on span "A detailed breakdown of the quantity of an inputs used per field and usage" at bounding box center [566, 288] width 208 height 60
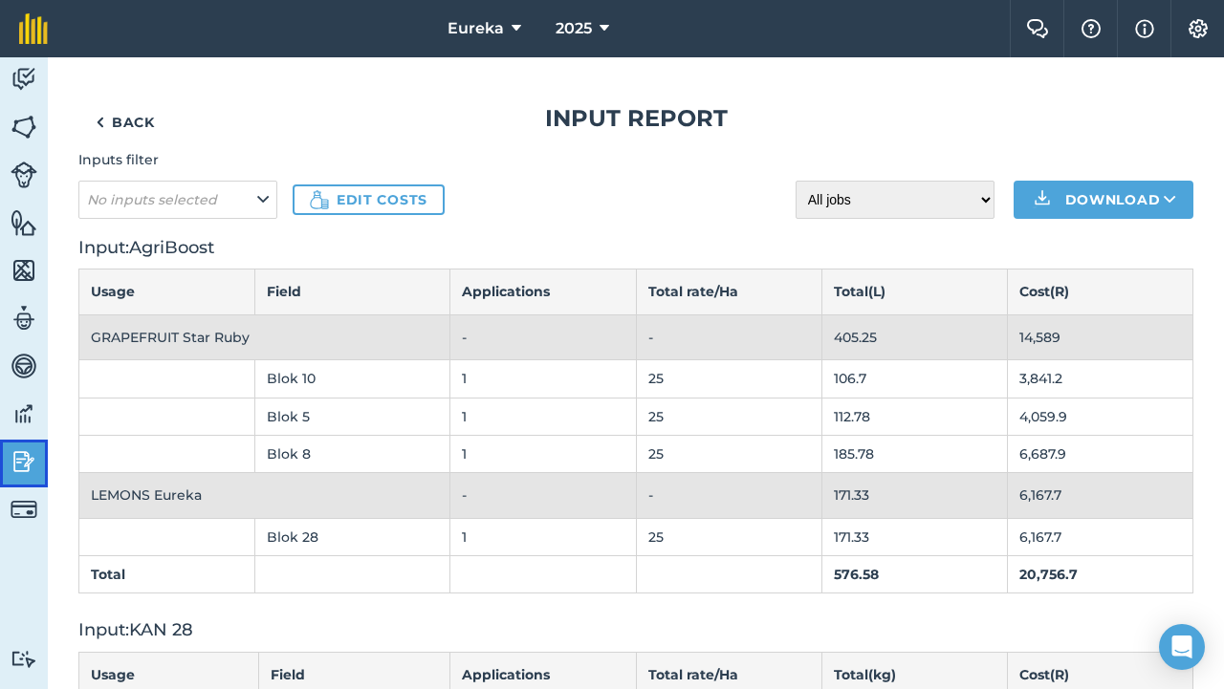
click at [17, 456] on img at bounding box center [24, 462] width 27 height 29
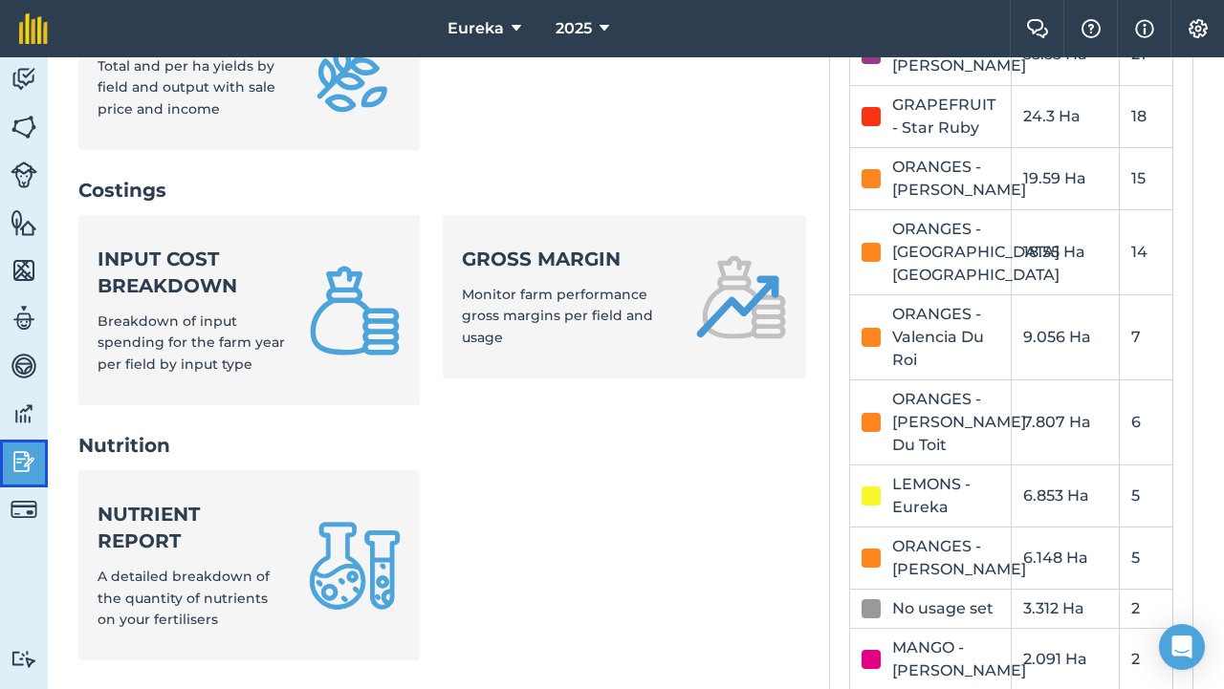
scroll to position [711, 0]
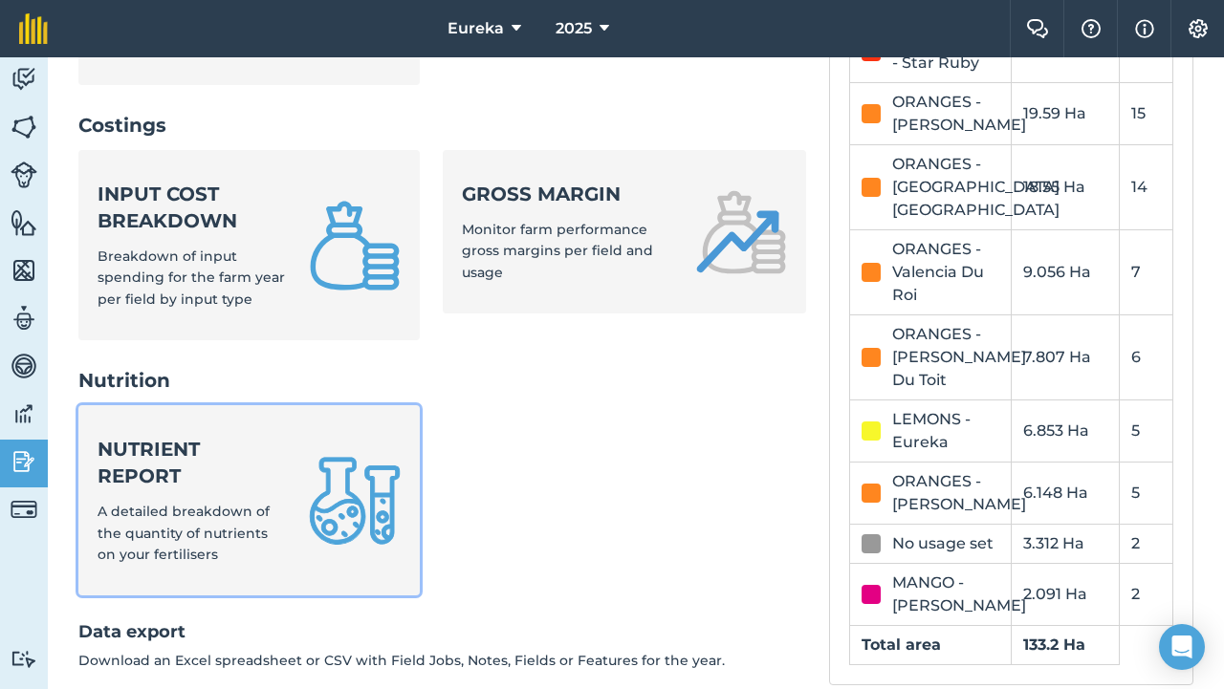
click at [227, 472] on strong "Nutrient report" at bounding box center [192, 463] width 188 height 54
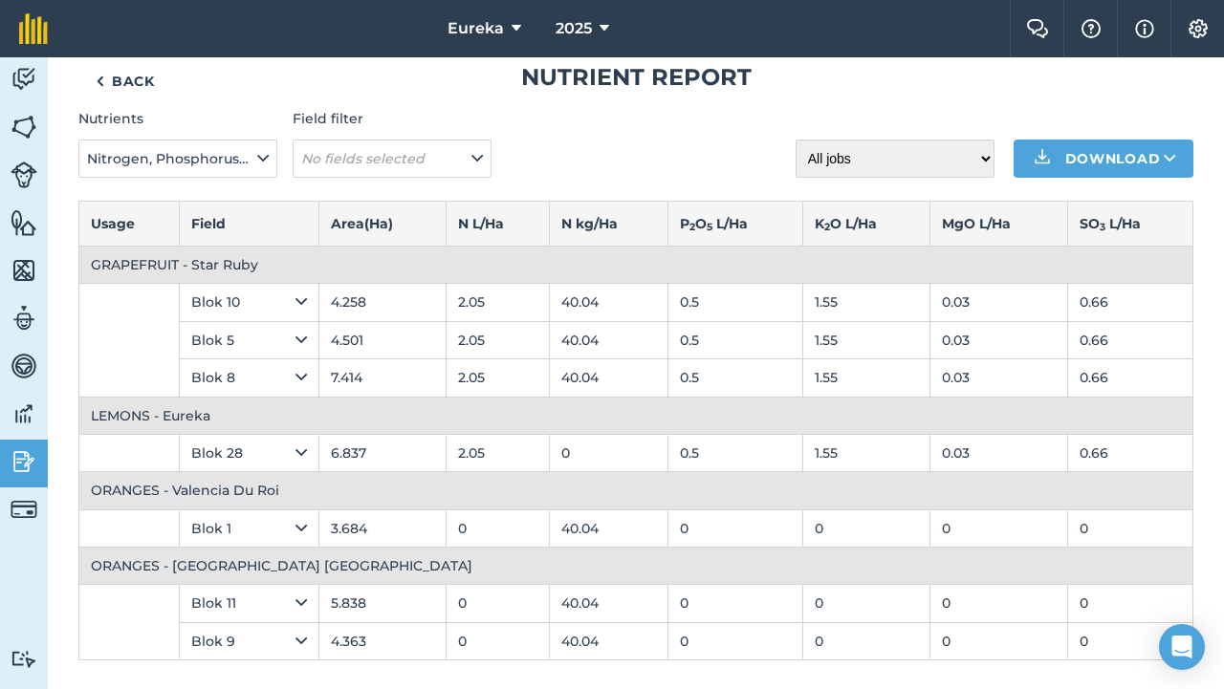
scroll to position [43, 0]
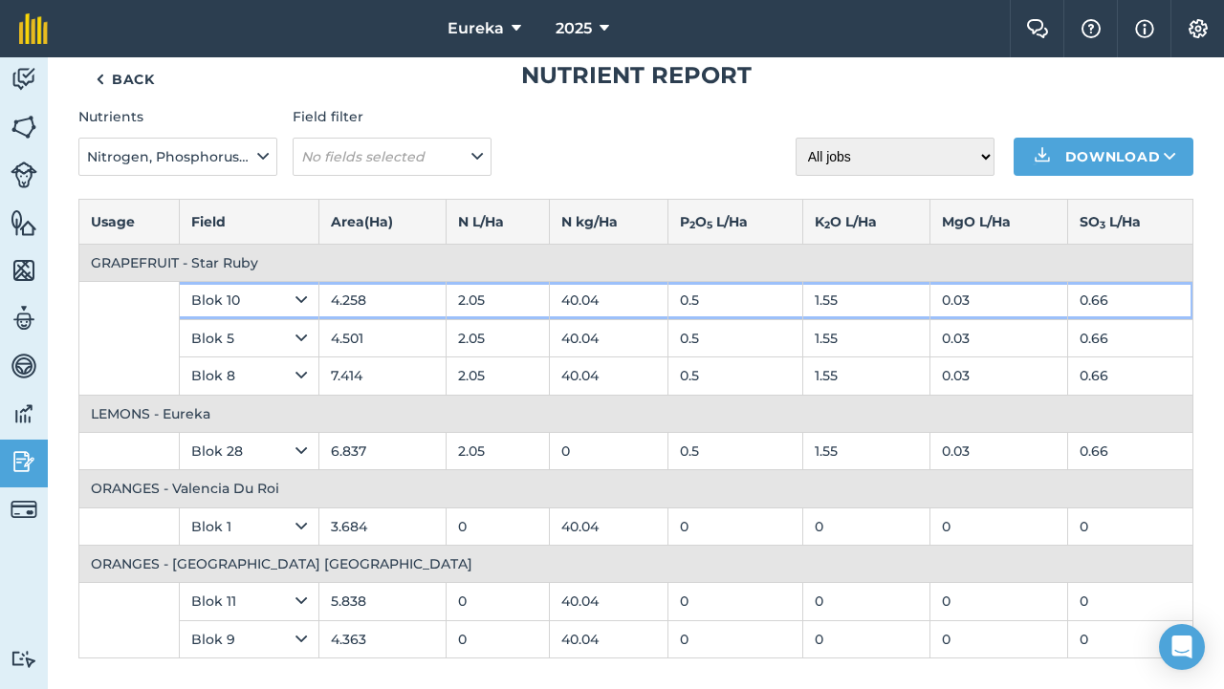
click at [495, 296] on td "2.05" at bounding box center [497, 300] width 103 height 37
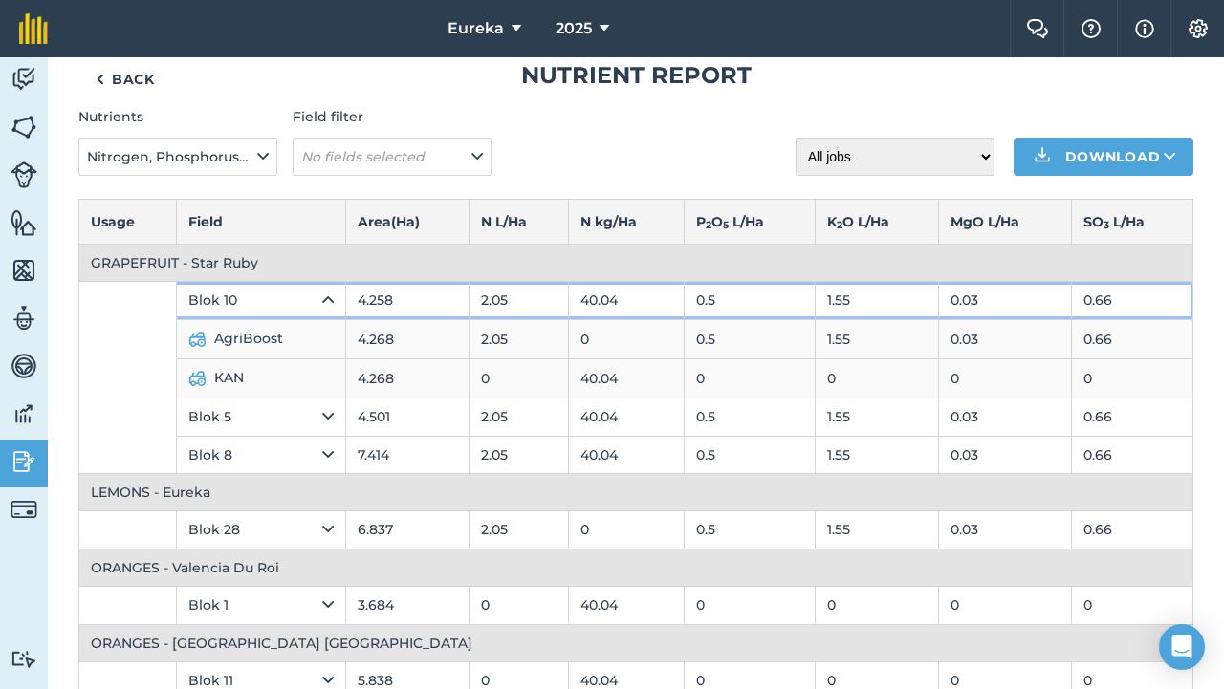
click at [322, 296] on icon at bounding box center [327, 300] width 11 height 21
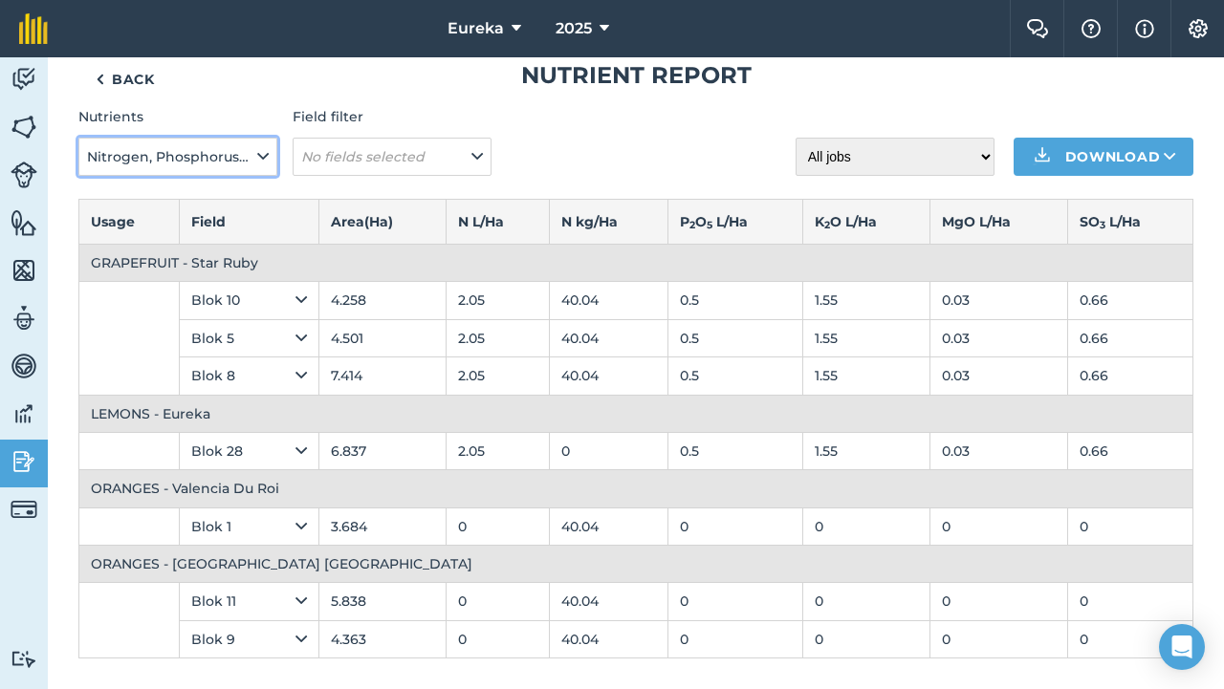
click at [262, 158] on icon at bounding box center [262, 156] width 11 height 21
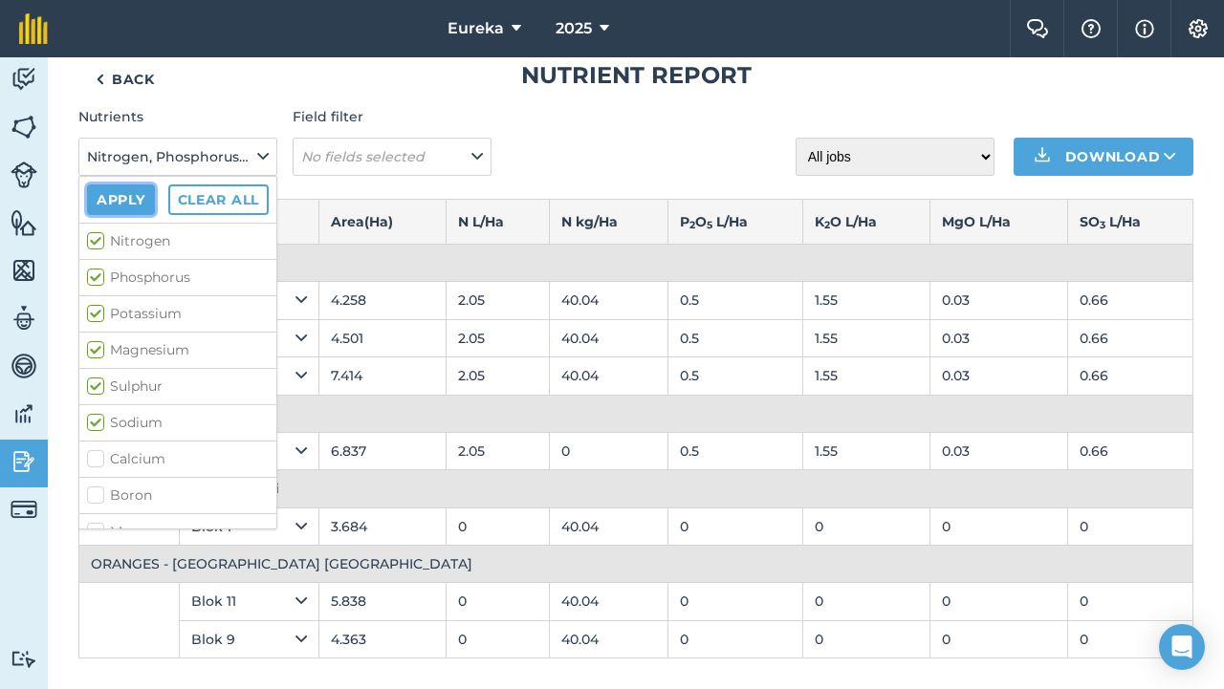
click at [140, 198] on button "Apply" at bounding box center [121, 200] width 68 height 31
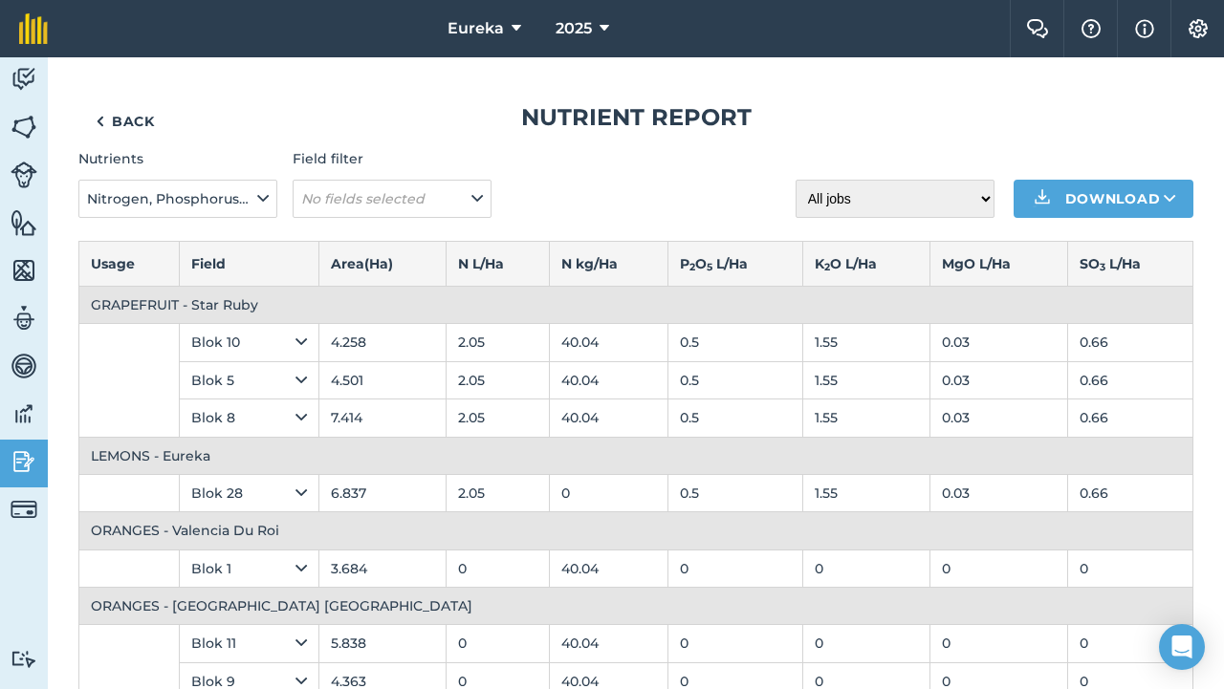
scroll to position [0, 0]
click at [24, 504] on img at bounding box center [24, 509] width 27 height 27
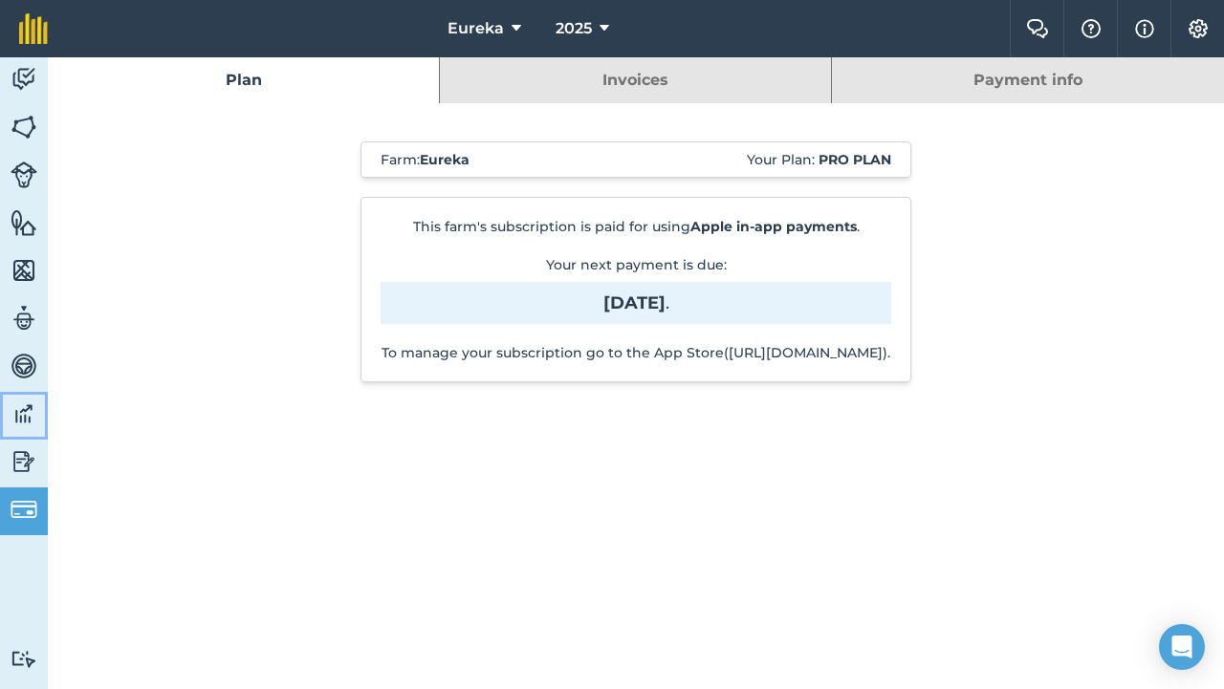
click at [29, 417] on img at bounding box center [24, 414] width 27 height 29
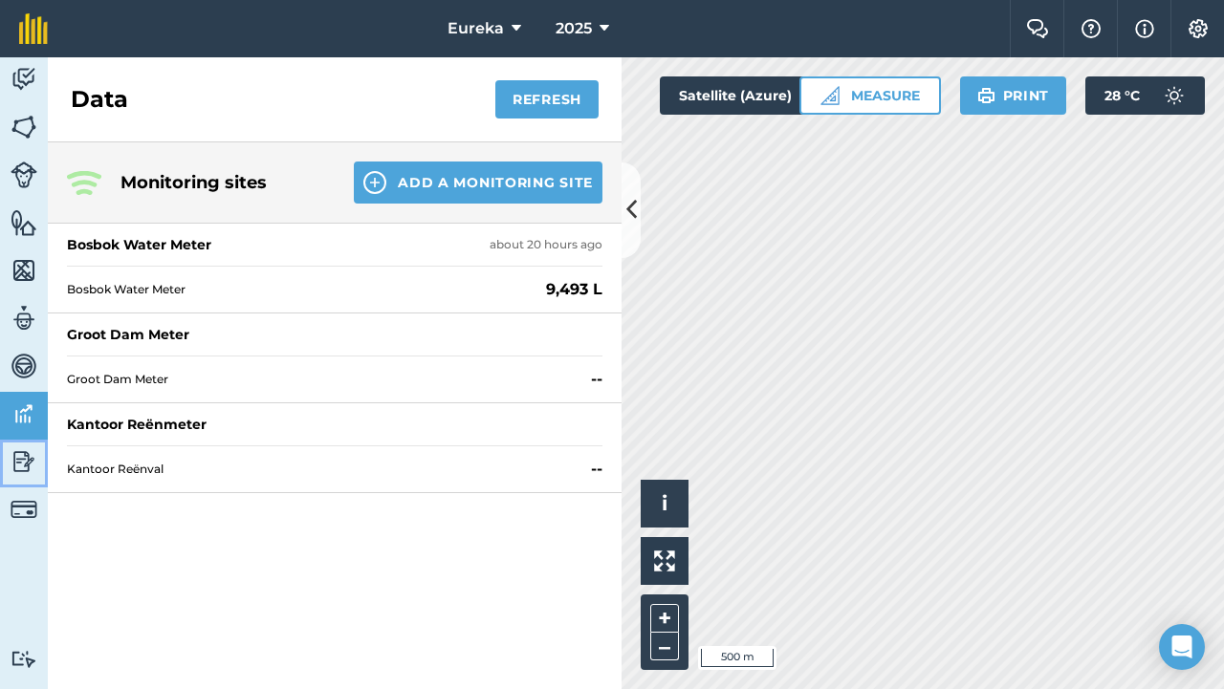
click at [27, 451] on img at bounding box center [24, 462] width 27 height 29
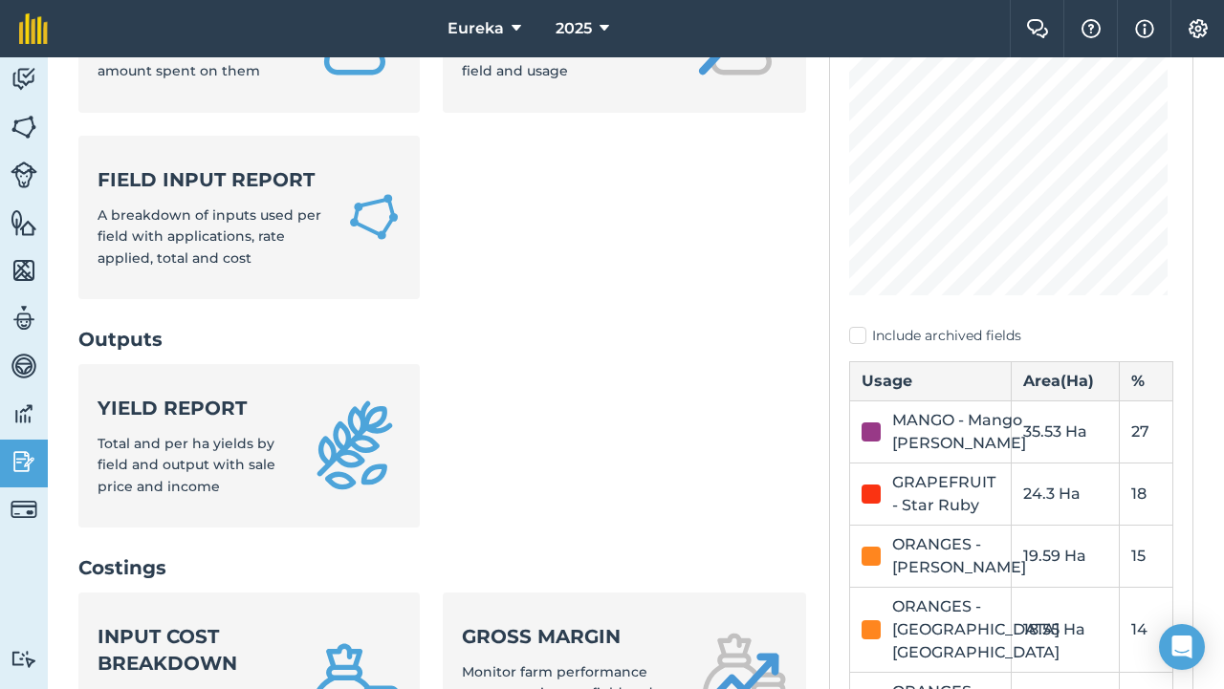
scroll to position [348, 0]
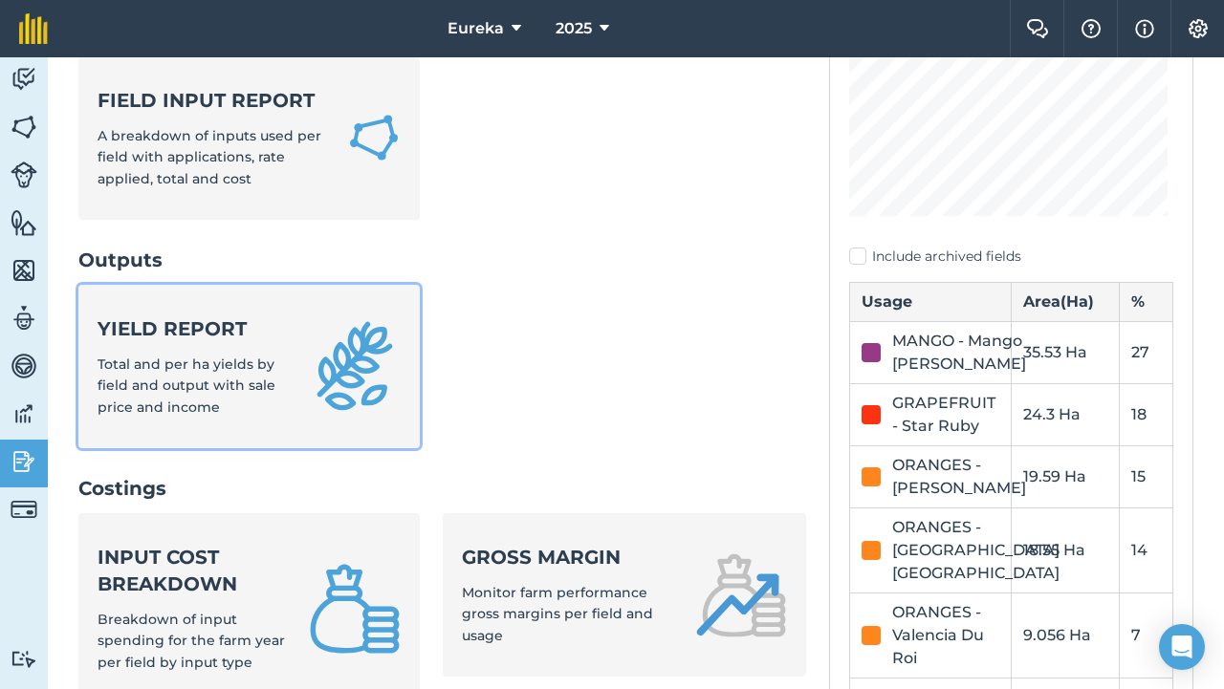
click at [286, 371] on link "Yield report Total and per ha yields by field and output with sale price and in…" at bounding box center [248, 367] width 341 height 164
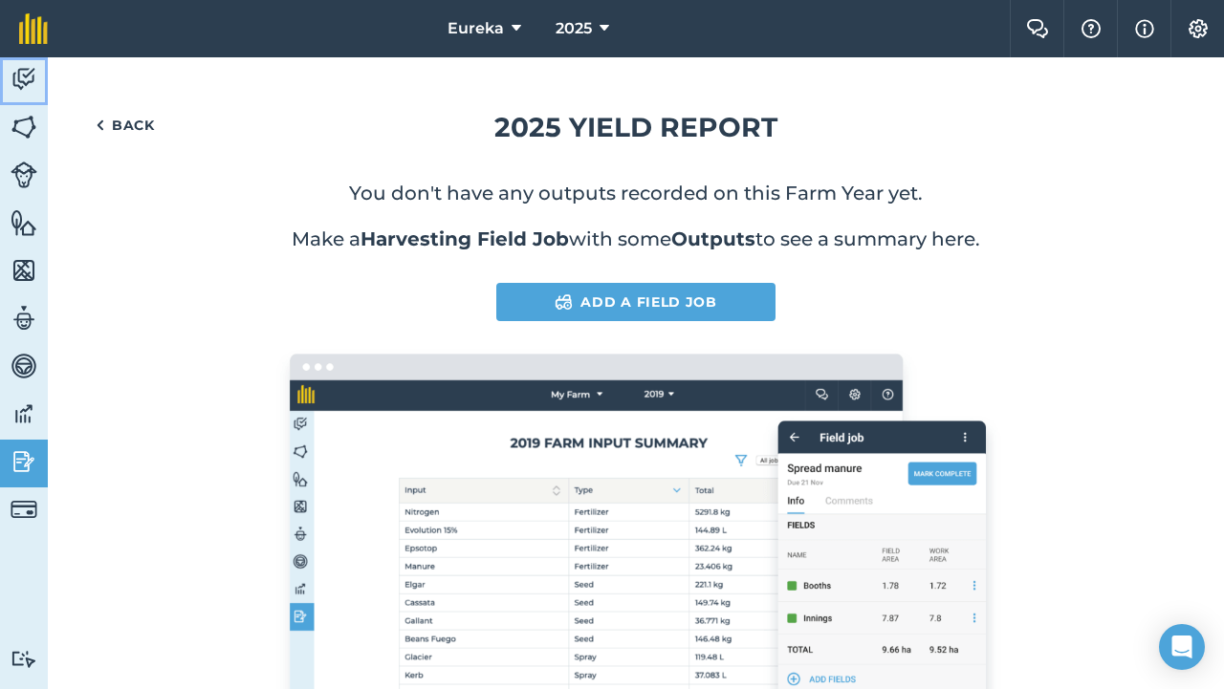
click at [11, 79] on img at bounding box center [24, 79] width 27 height 29
